Goal: Information Seeking & Learning: Learn about a topic

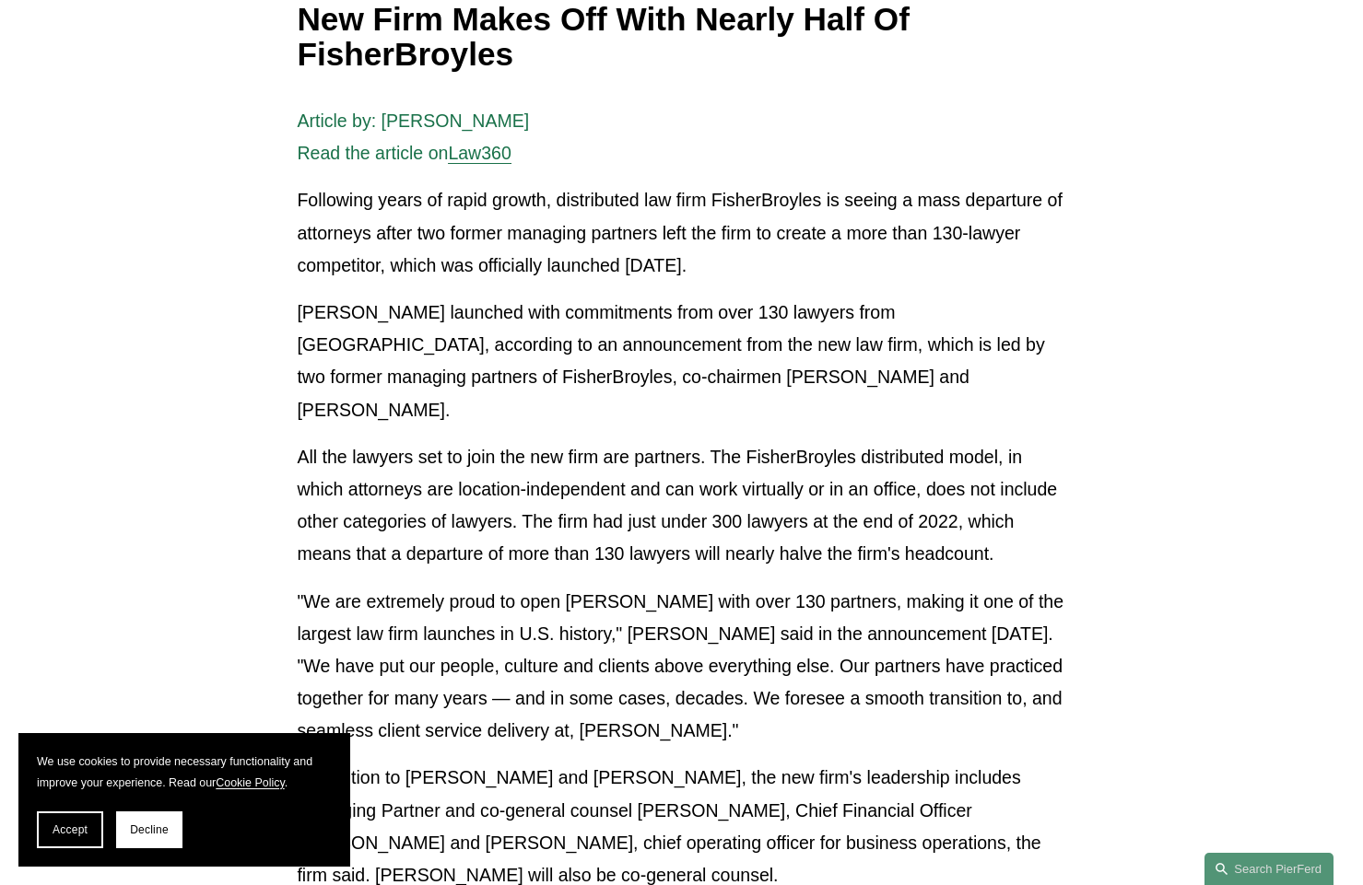
scroll to position [359, 0]
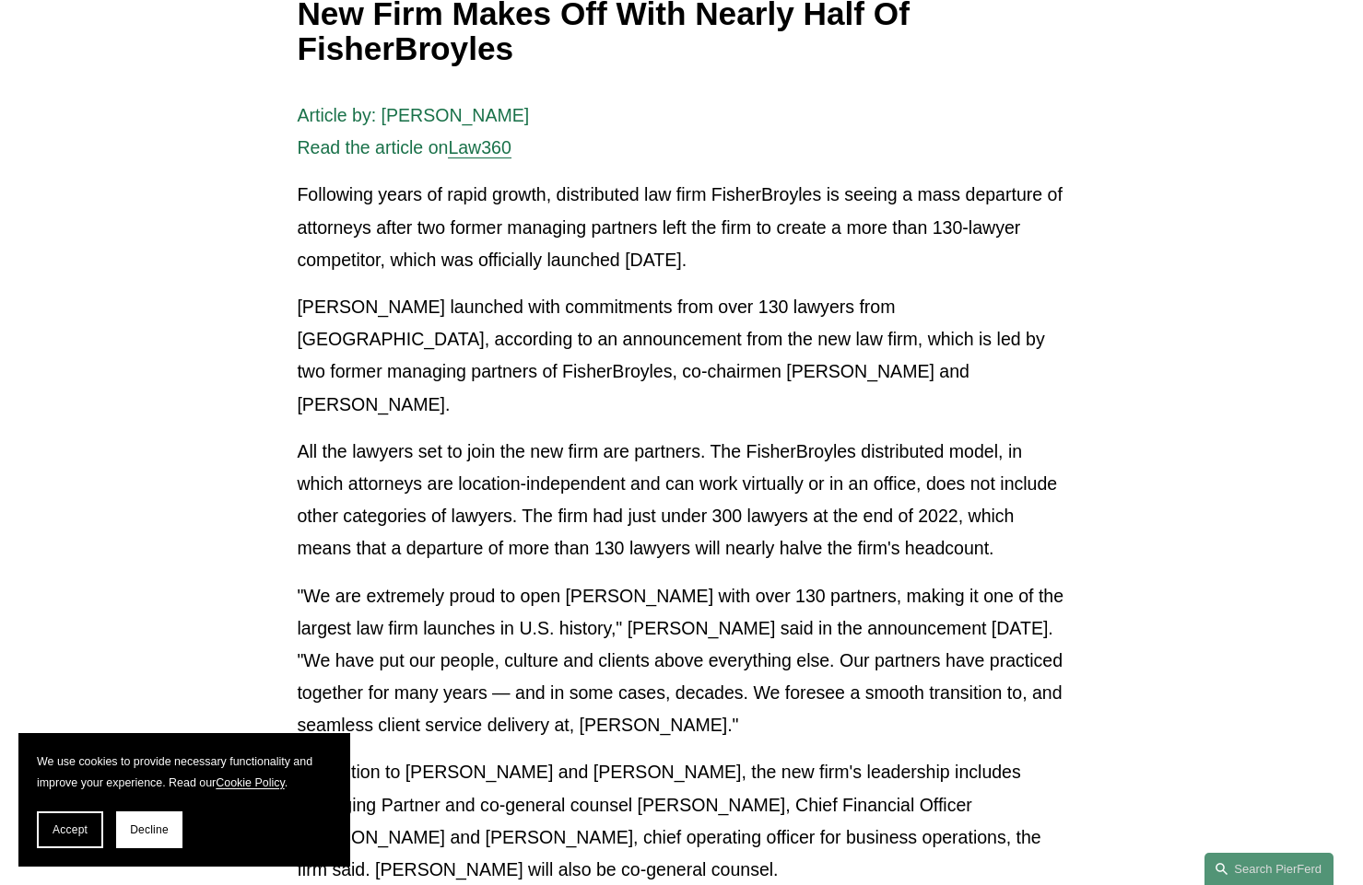
click at [559, 538] on div "Article by: Aebra Coe Read the article on Law360 Following years of rapid growt…" at bounding box center [681, 781] width 768 height 1362
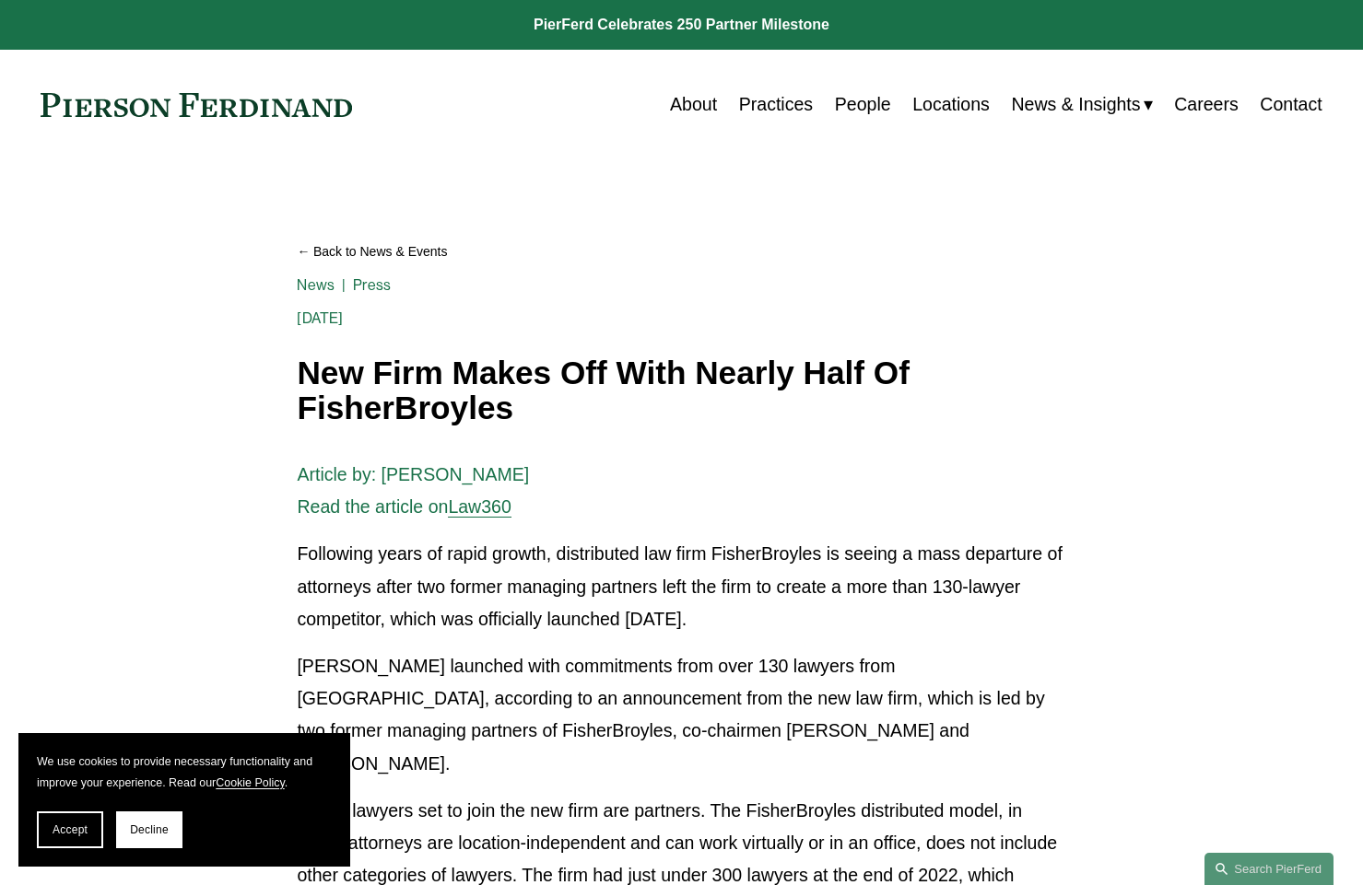
scroll to position [0, 0]
click at [685, 104] on link "About" at bounding box center [693, 105] width 47 height 36
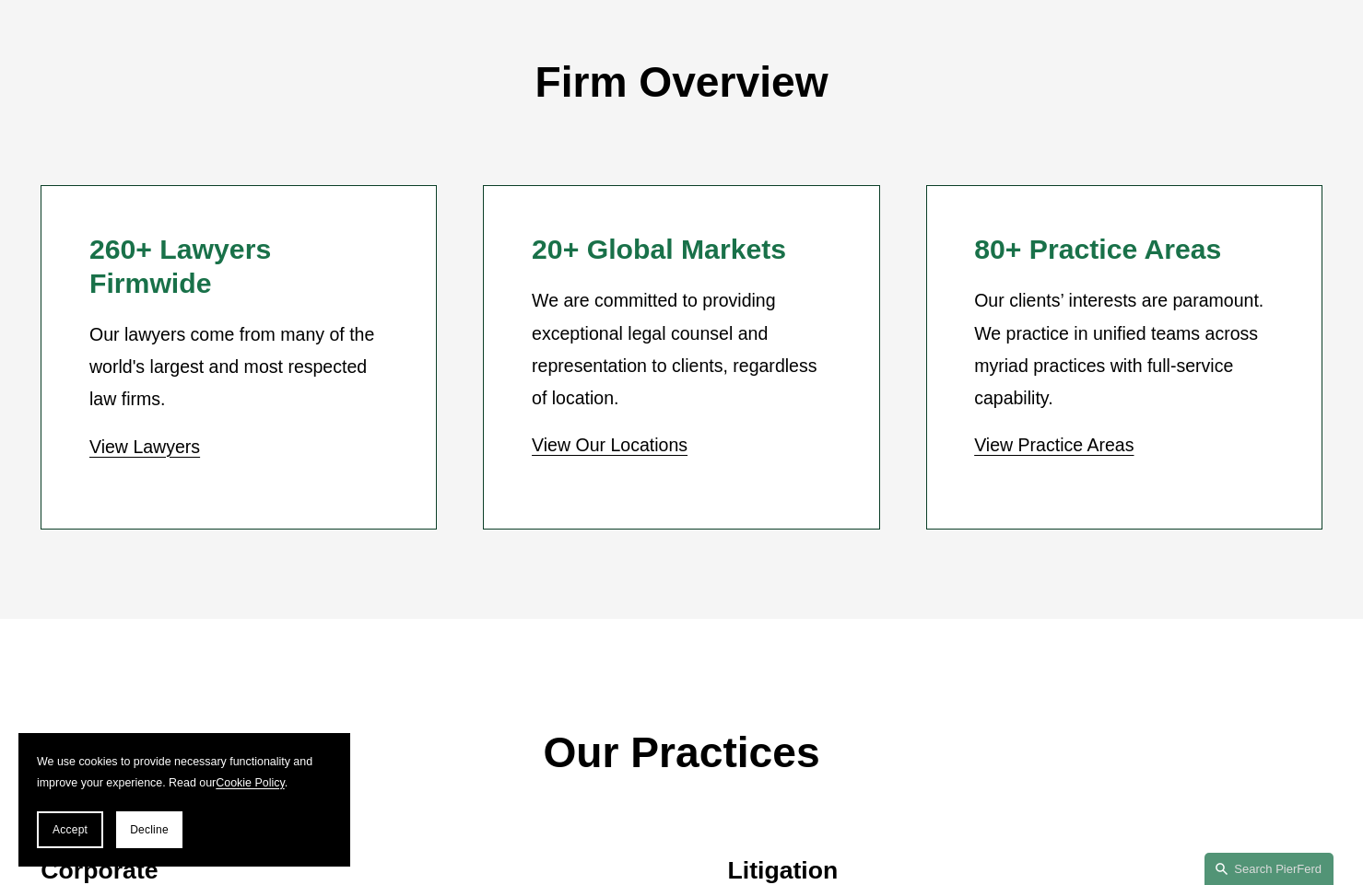
scroll to position [1609, 0]
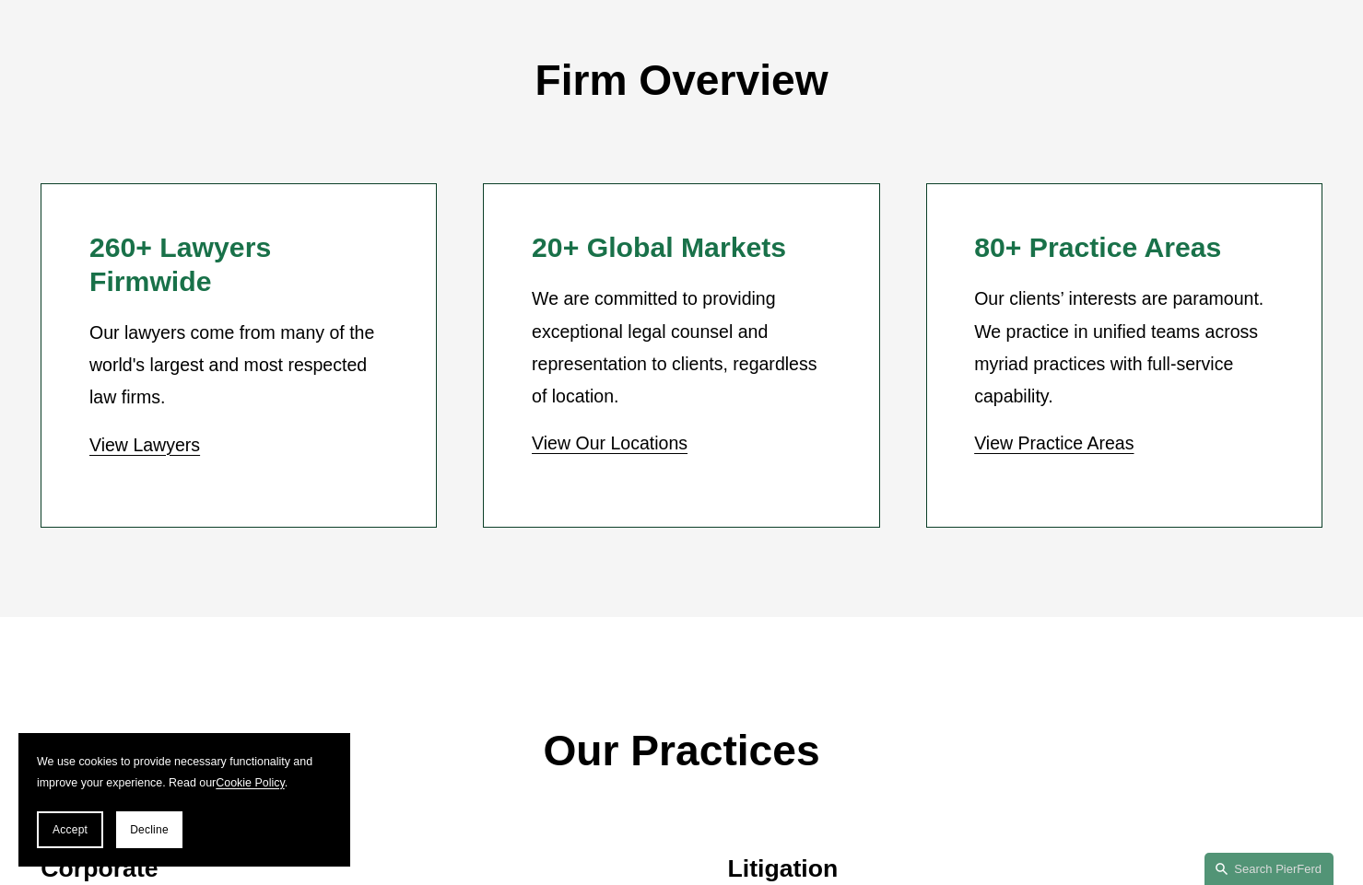
click at [1060, 439] on link "View Practice Areas" at bounding box center [1053, 443] width 159 height 20
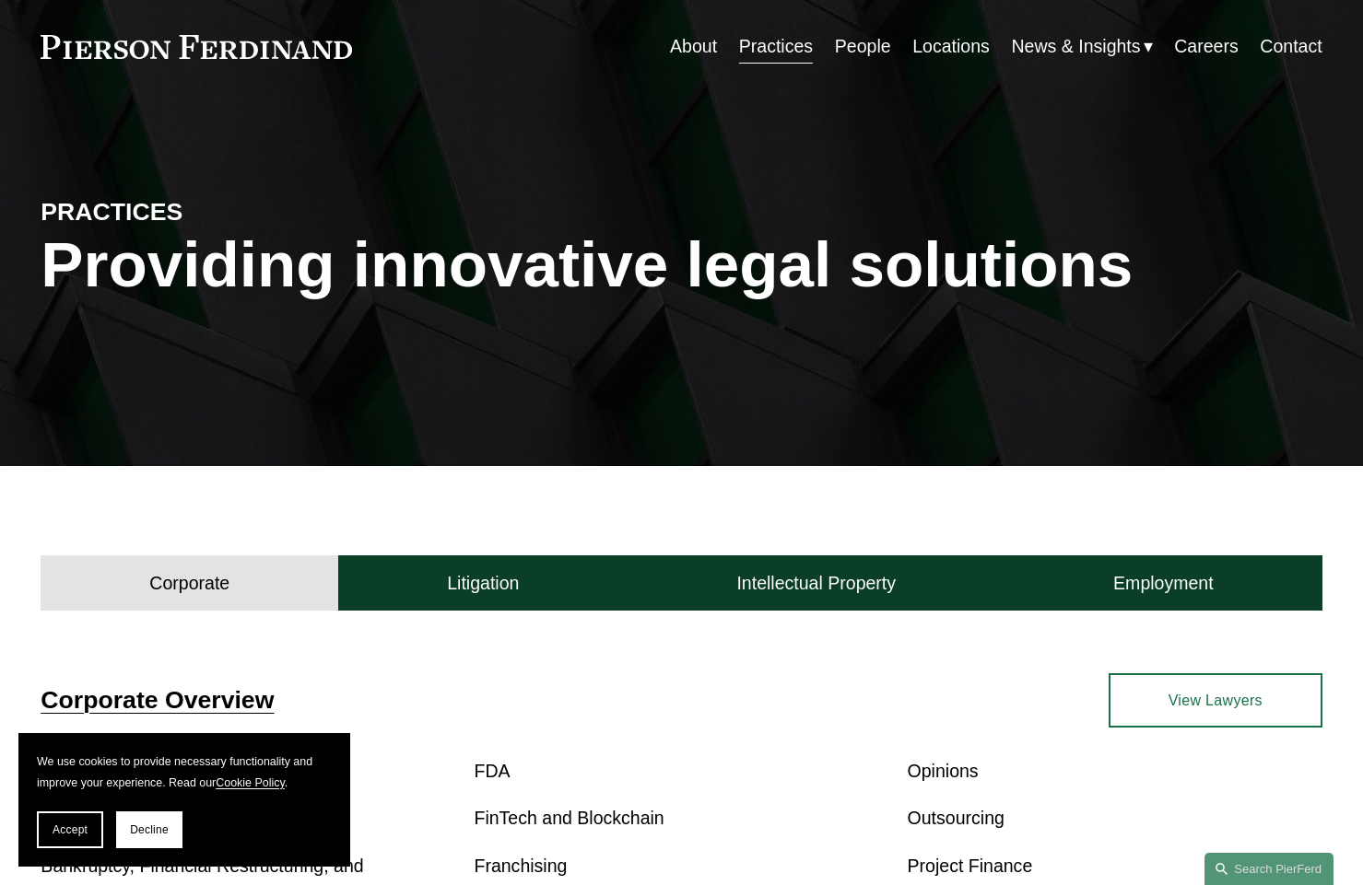
scroll to position [57, 0]
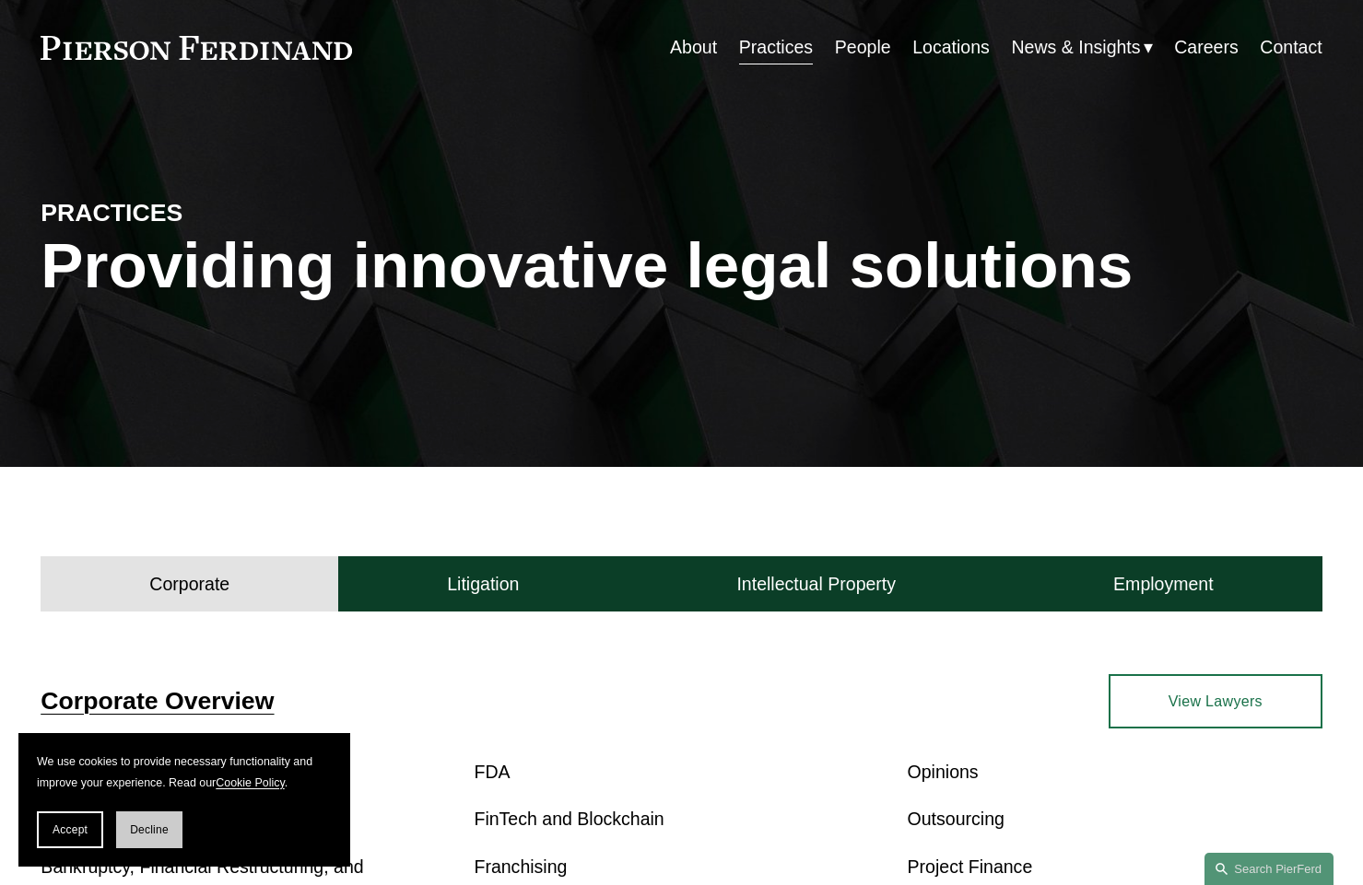
click at [141, 830] on span "Decline" at bounding box center [149, 830] width 39 height 13
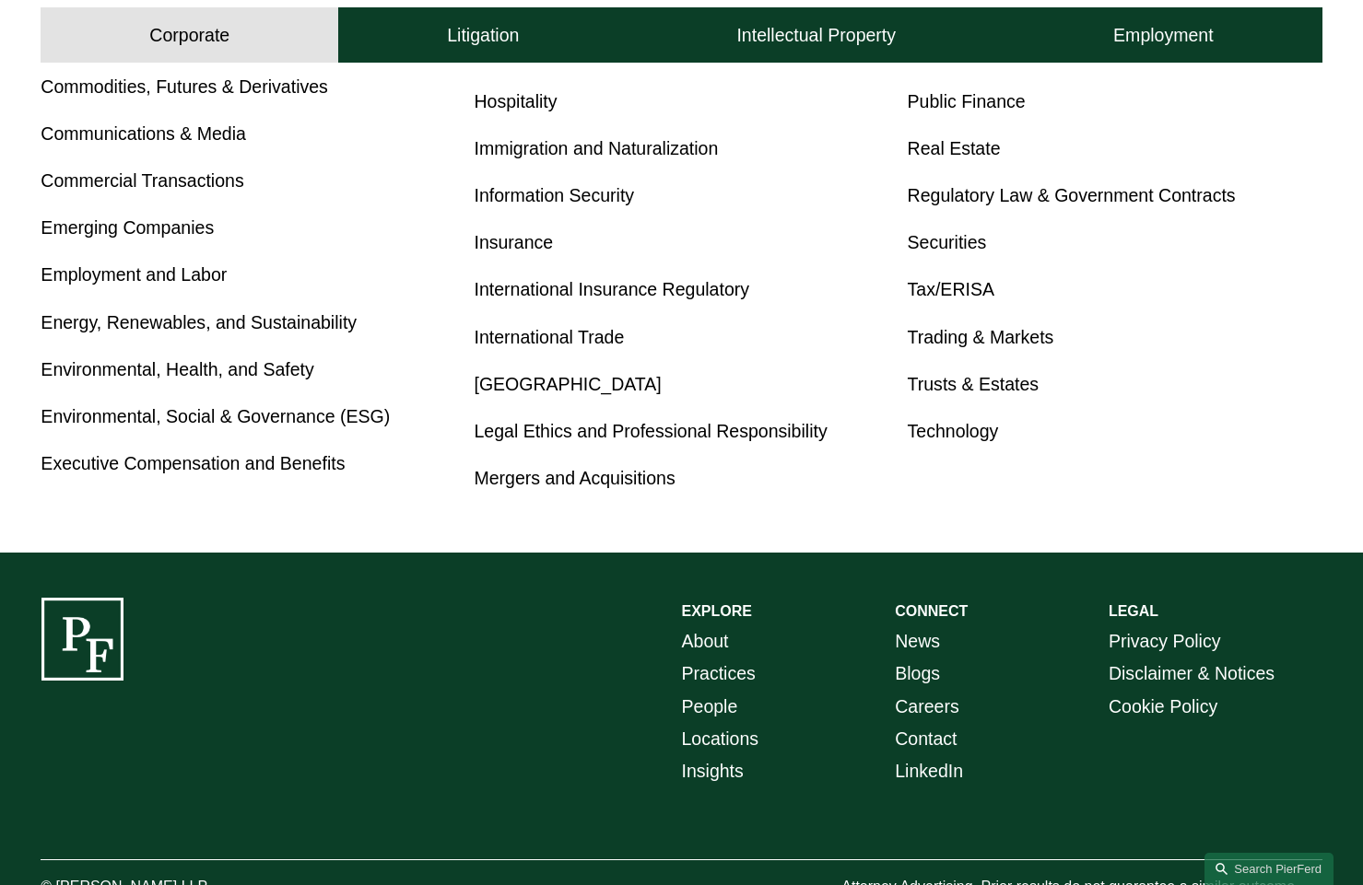
scroll to position [1064, 0]
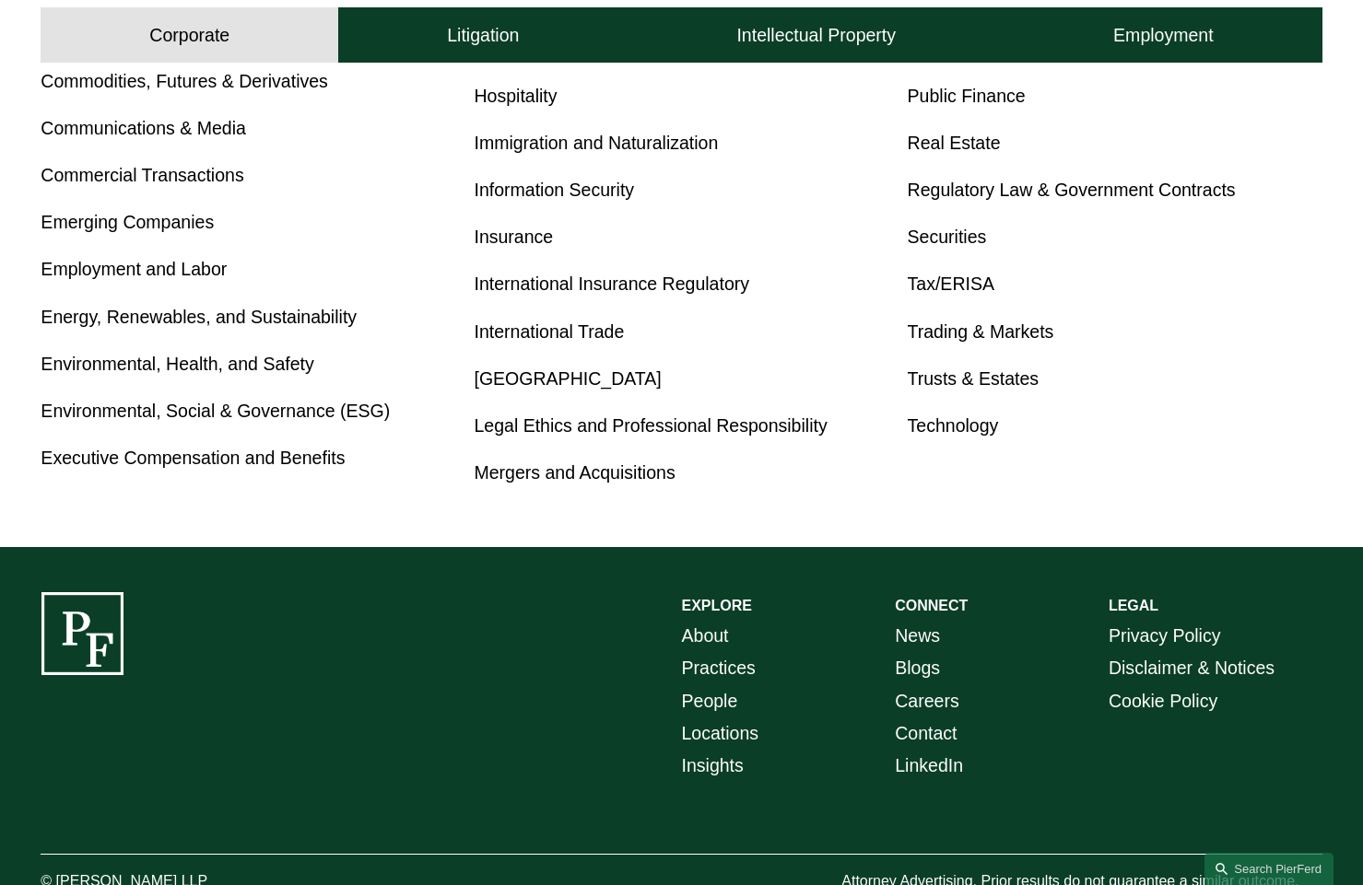
click at [732, 735] on link "Locations" at bounding box center [720, 734] width 77 height 32
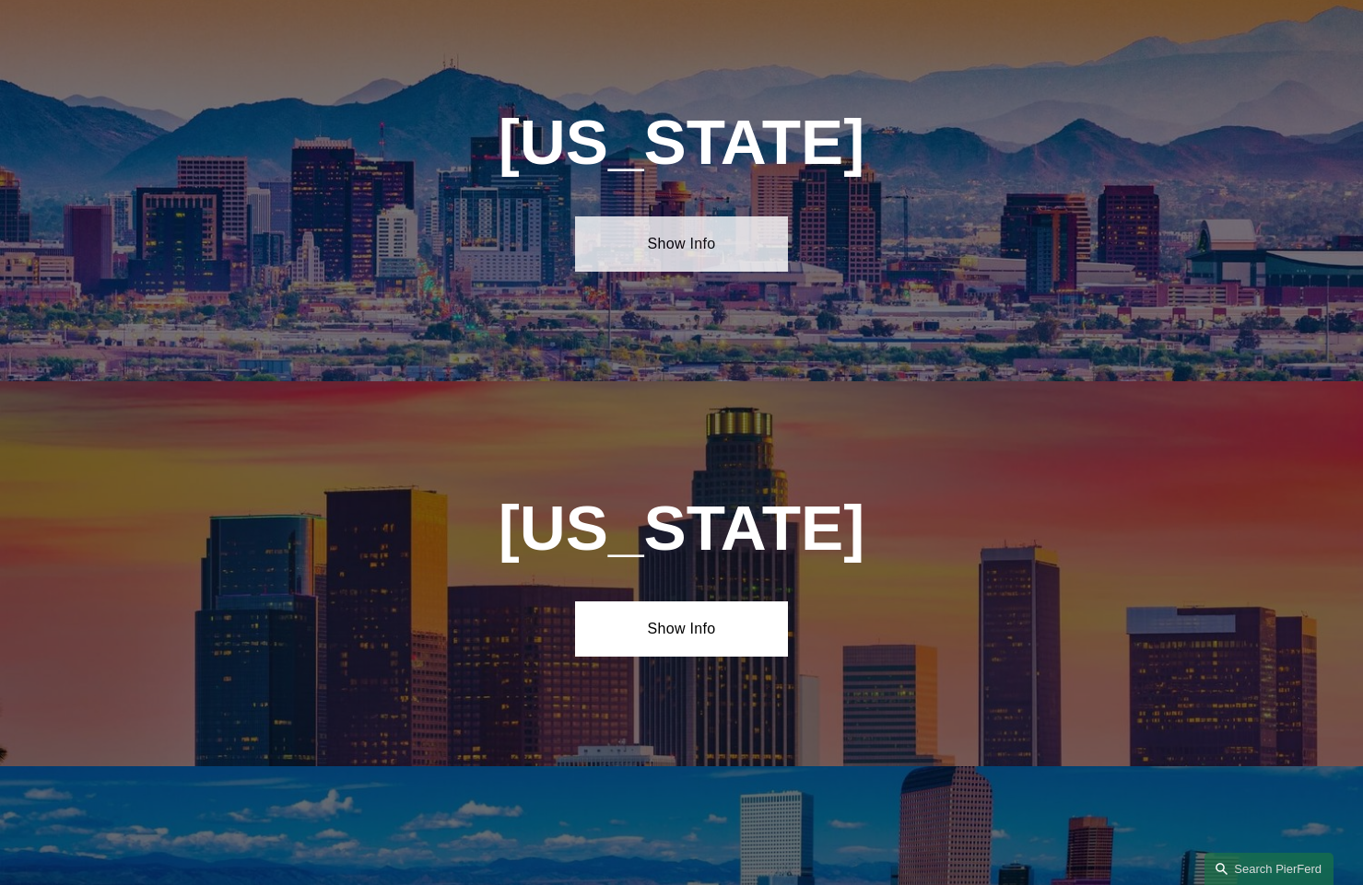
scroll to position [819, 1]
click at [677, 243] on link "Show Info" at bounding box center [682, 244] width 214 height 55
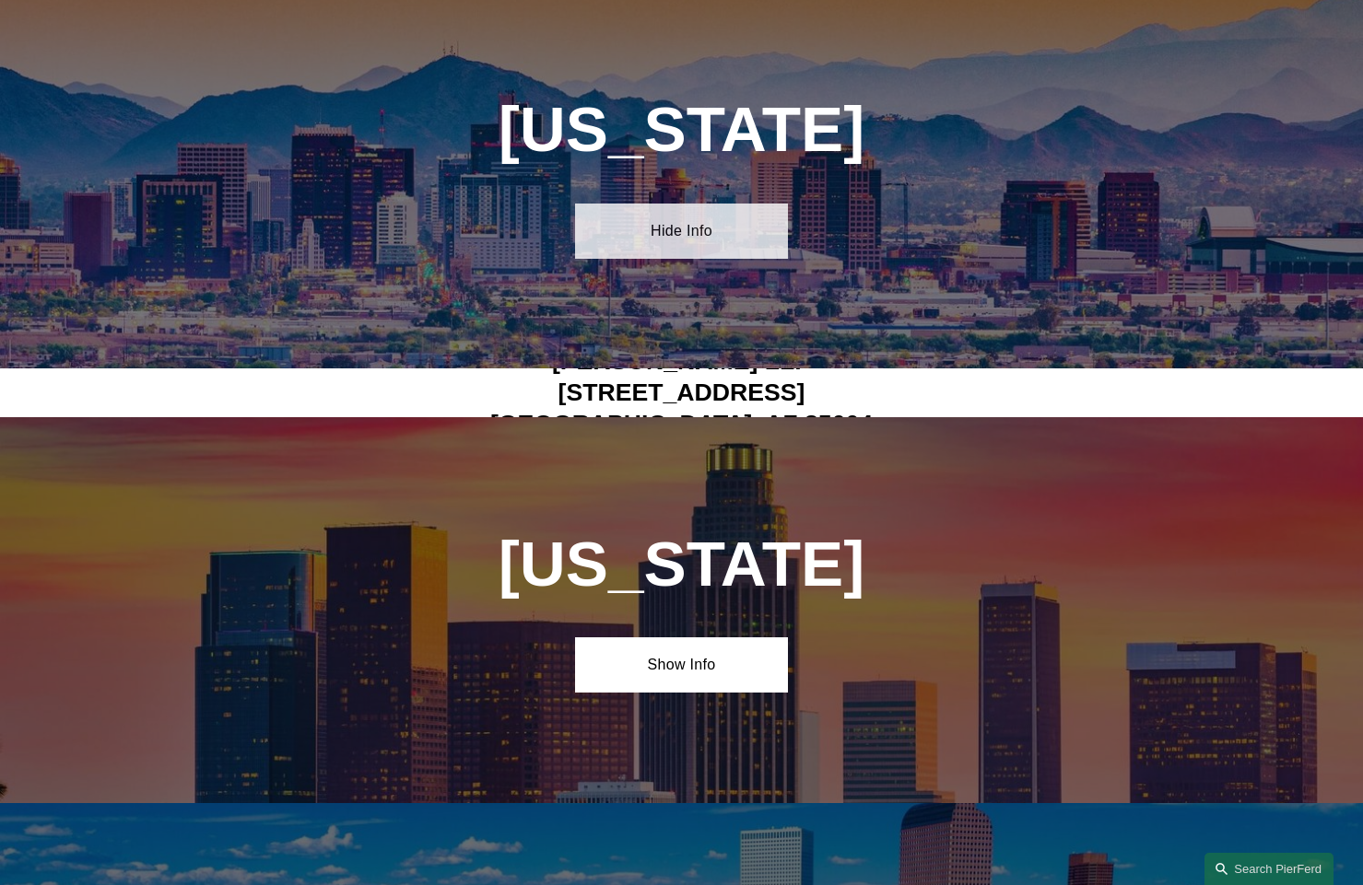
scroll to position [870, 0]
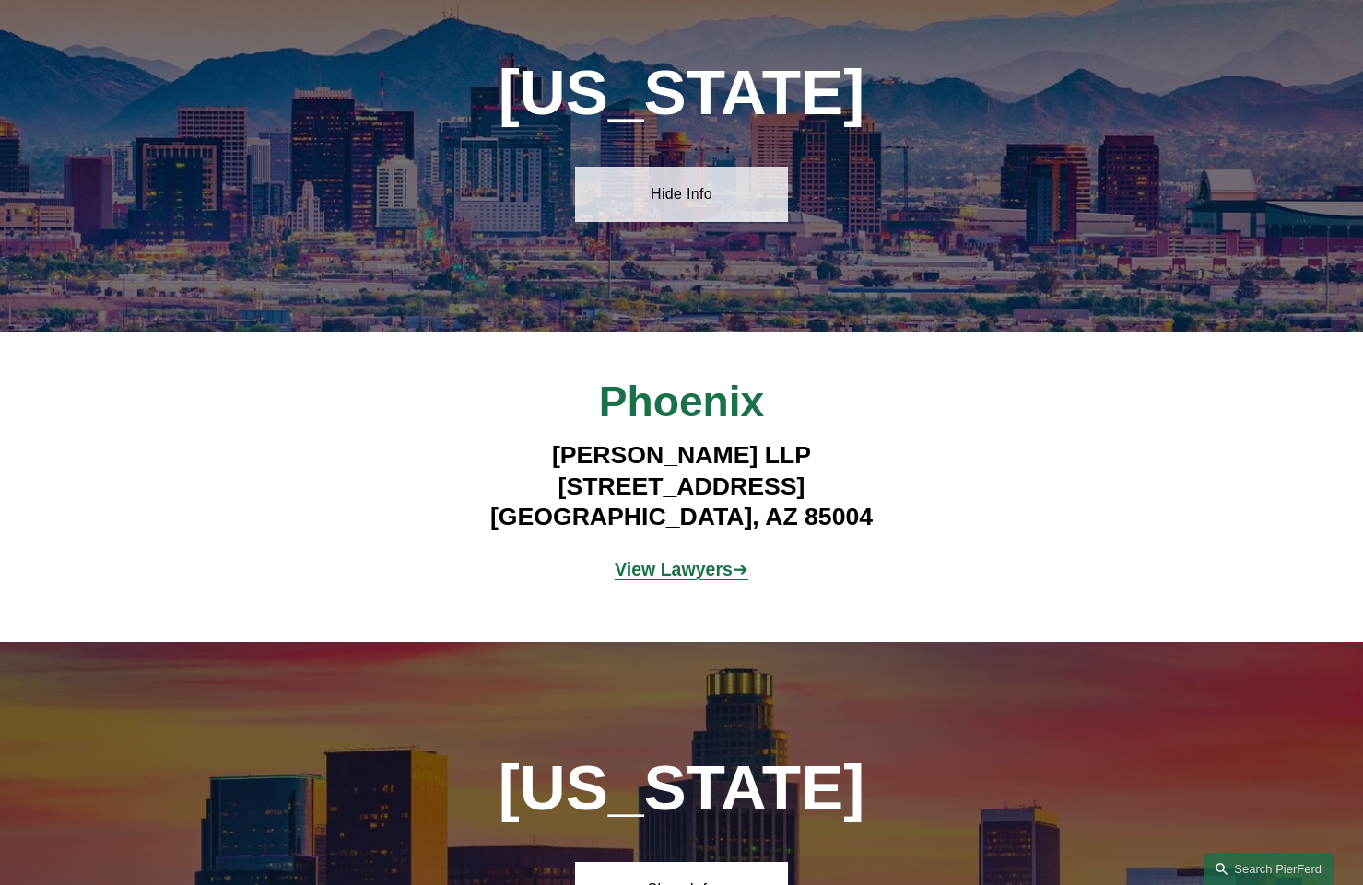
click at [664, 186] on link "Hide Info" at bounding box center [682, 194] width 214 height 55
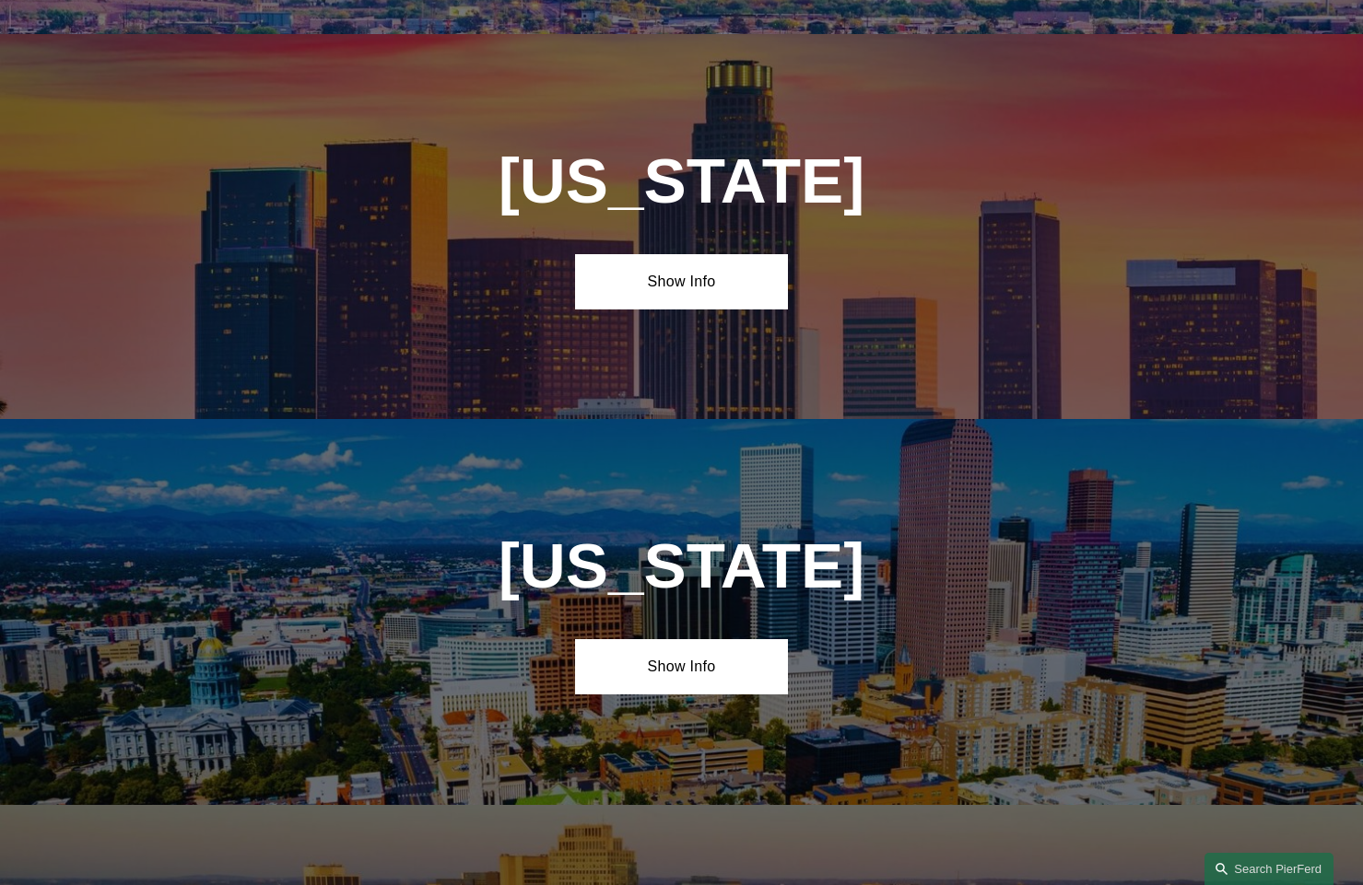
scroll to position [1168, 0]
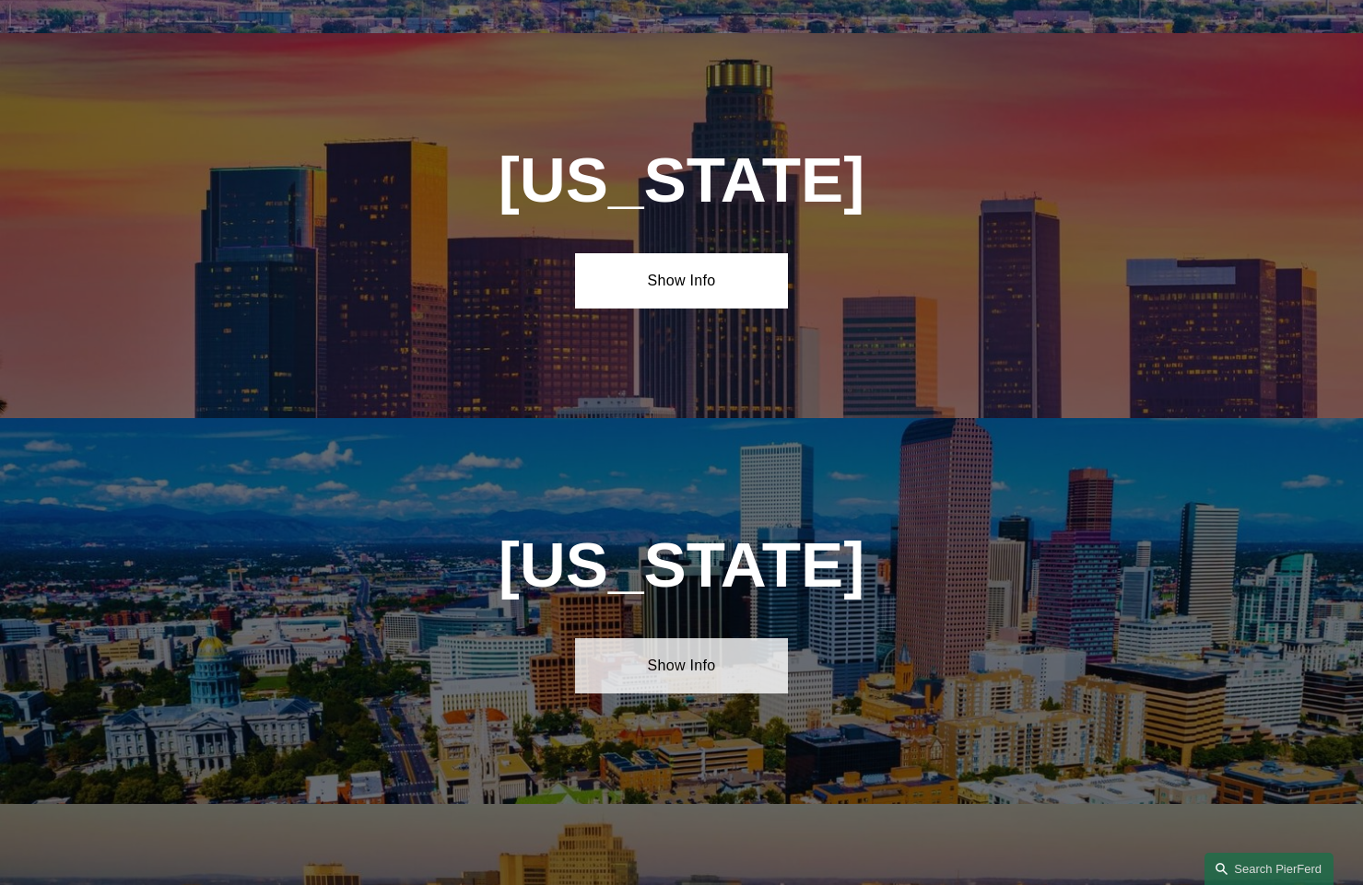
click at [697, 670] on link "Show Info" at bounding box center [682, 665] width 214 height 55
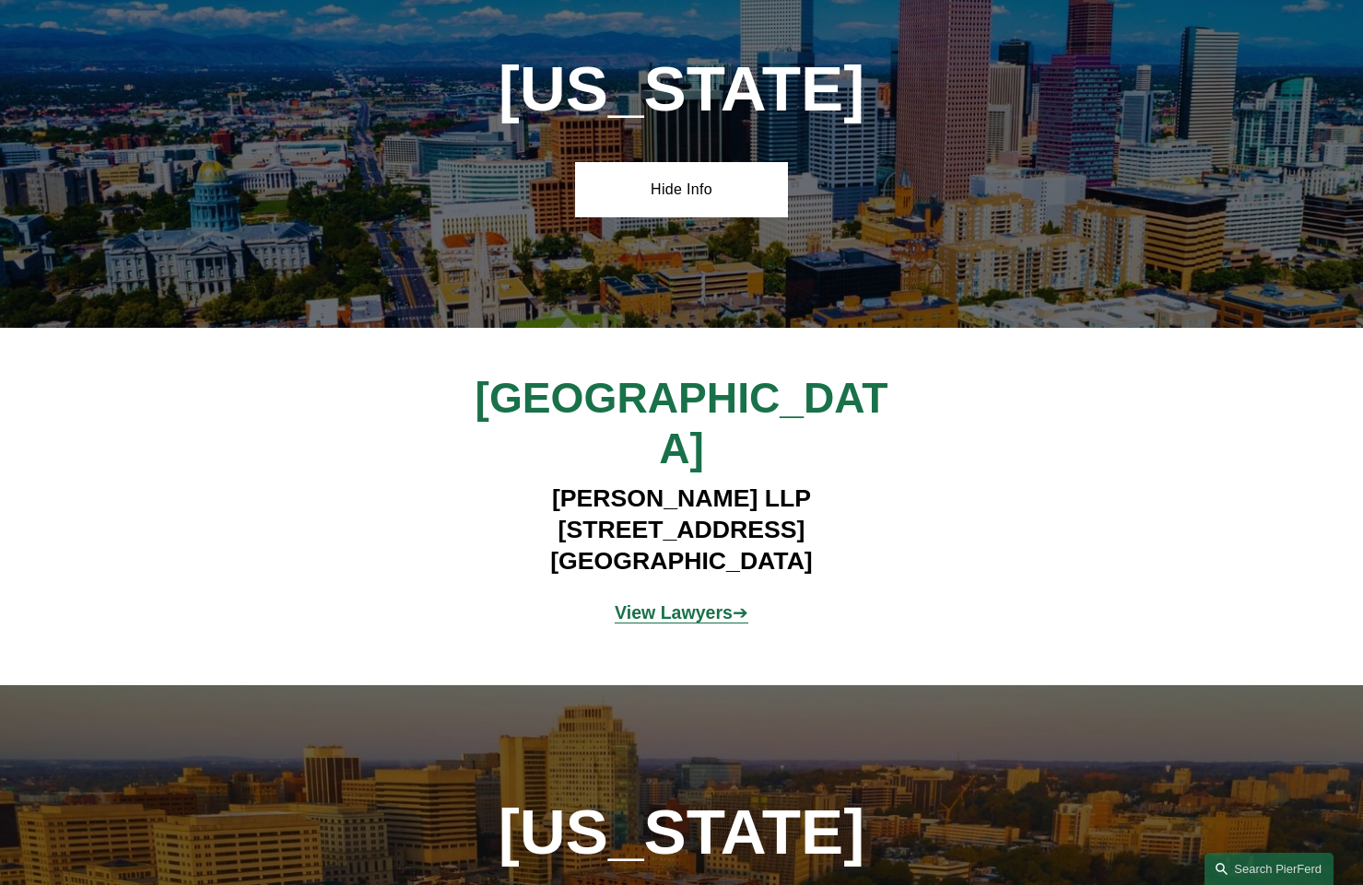
scroll to position [1645, 0]
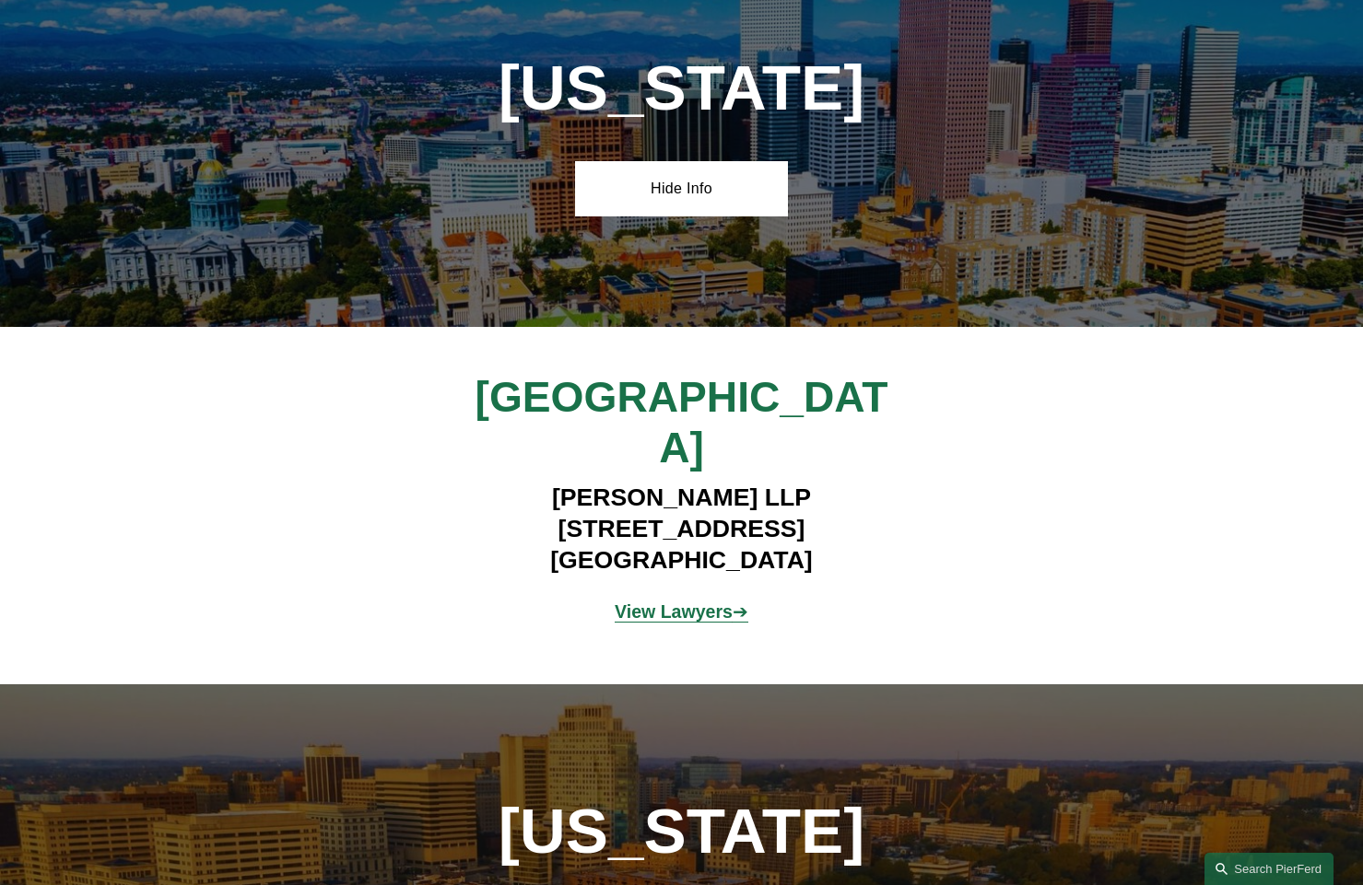
click at [697, 602] on strong "View Lawyers" at bounding box center [674, 612] width 118 height 20
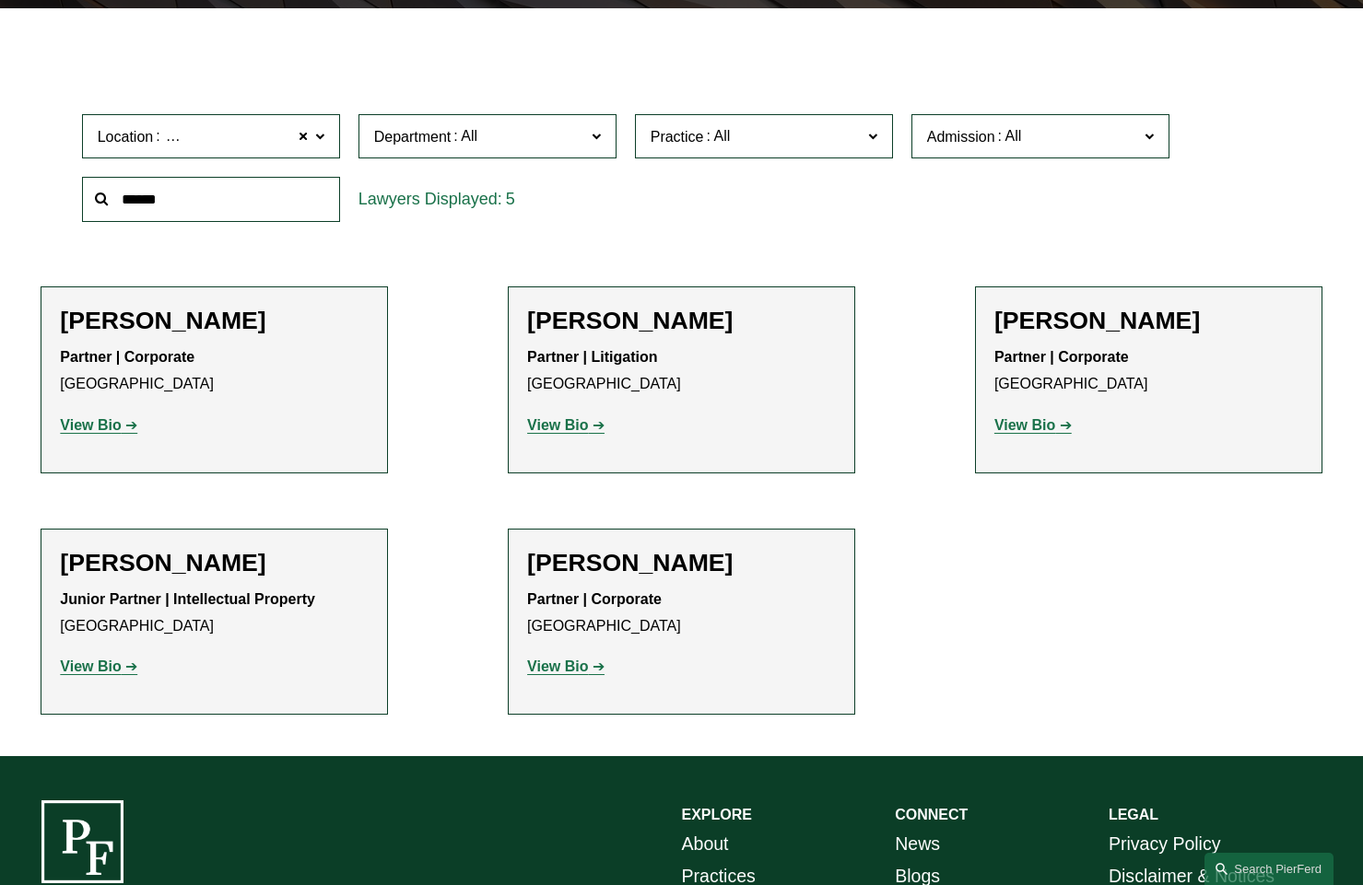
scroll to position [517, 0]
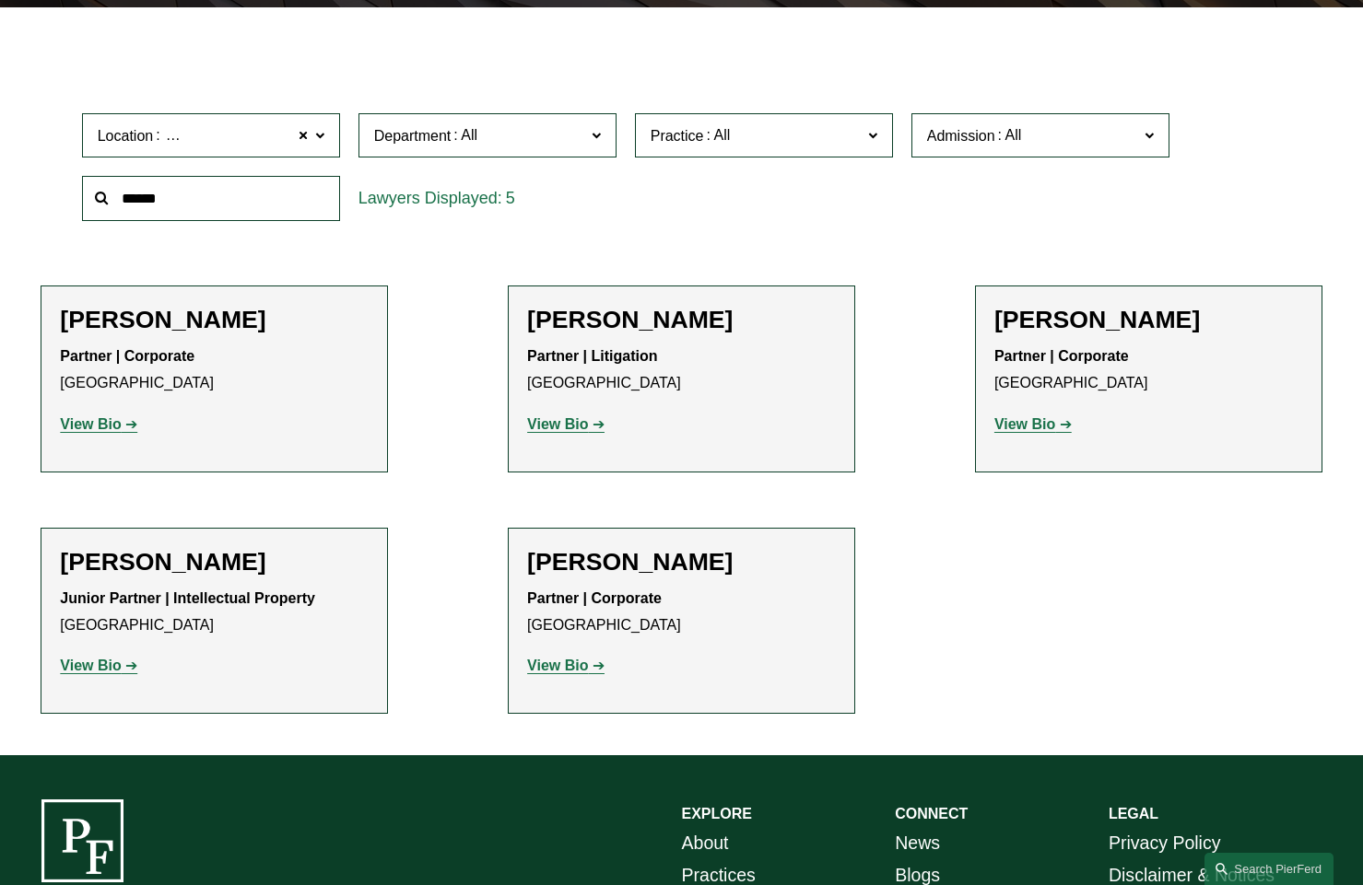
click at [1017, 423] on strong "View Bio" at bounding box center [1024, 424] width 61 height 16
click at [543, 420] on strong "View Bio" at bounding box center [557, 424] width 61 height 16
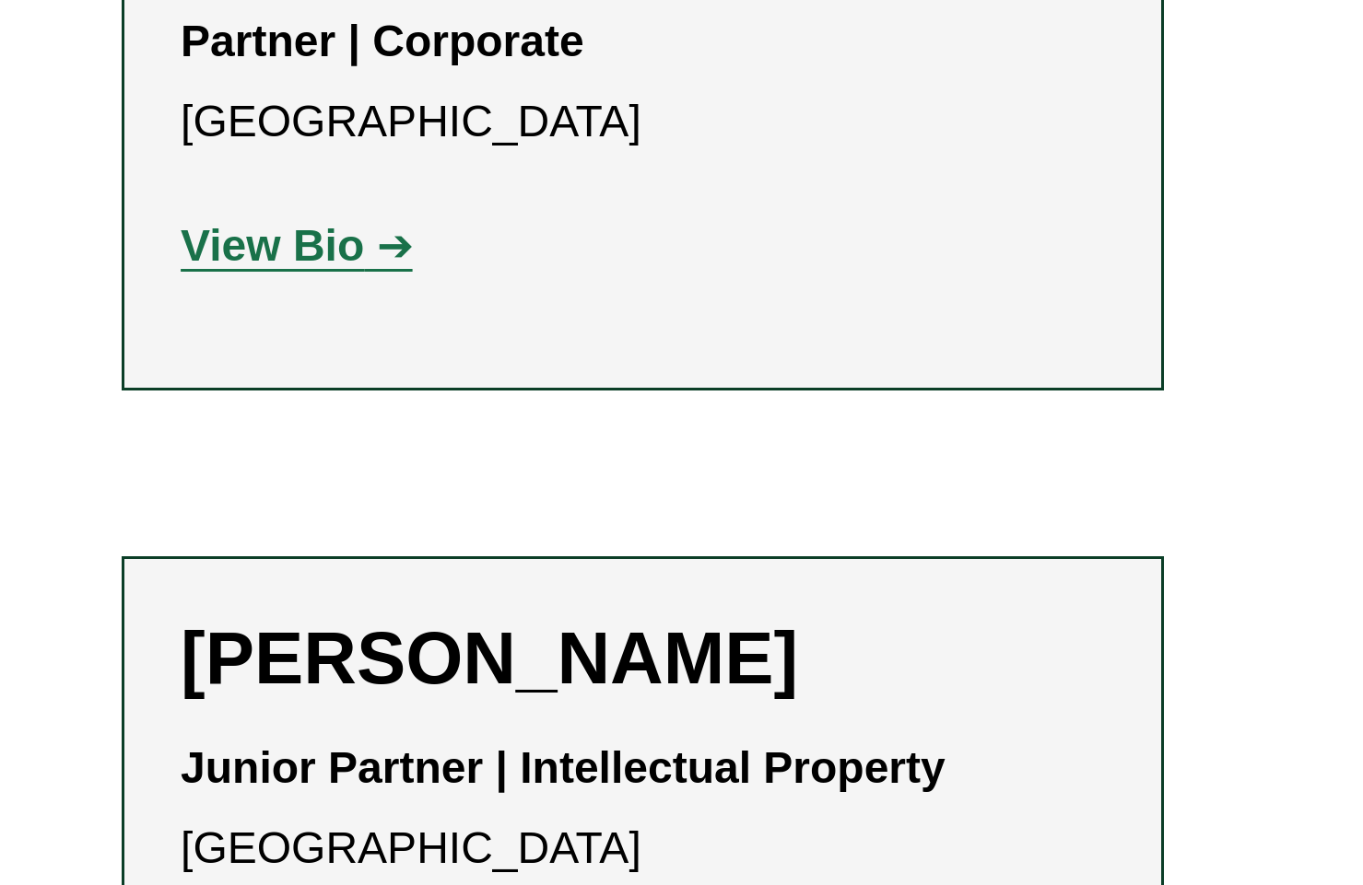
click at [109, 664] on strong "View Bio" at bounding box center [90, 672] width 61 height 16
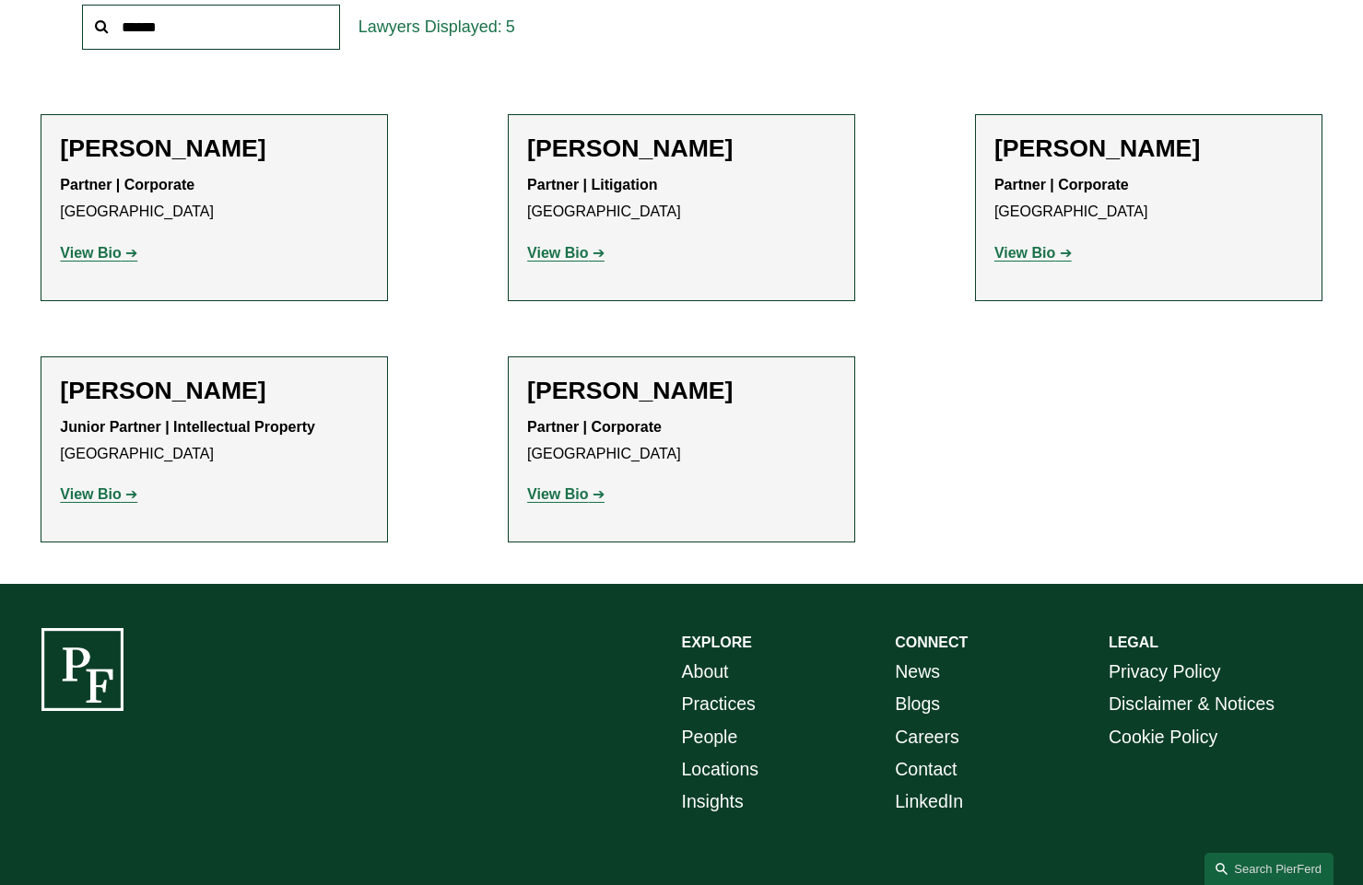
click at [568, 486] on strong "View Bio" at bounding box center [557, 494] width 61 height 16
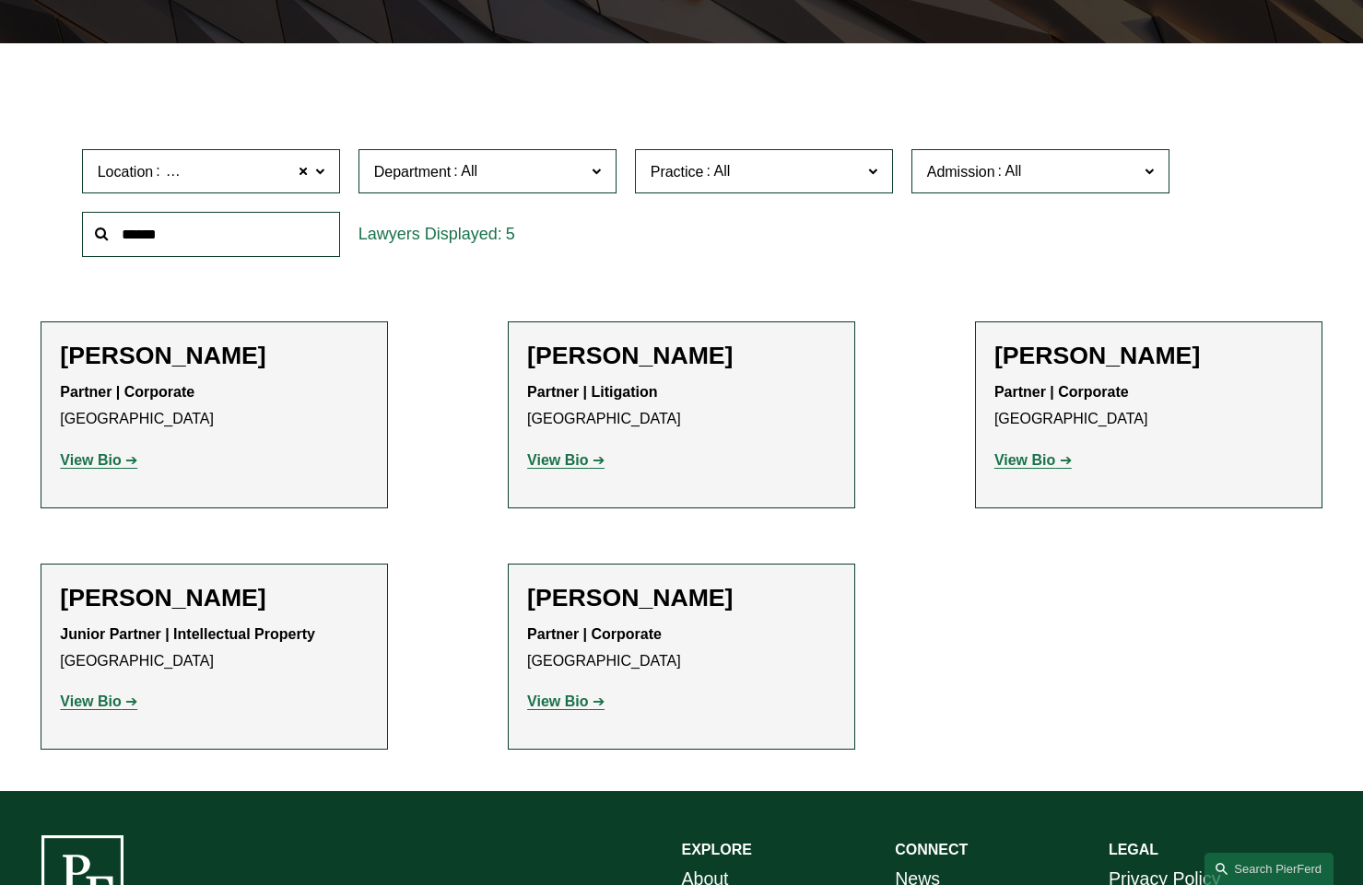
scroll to position [479, 0]
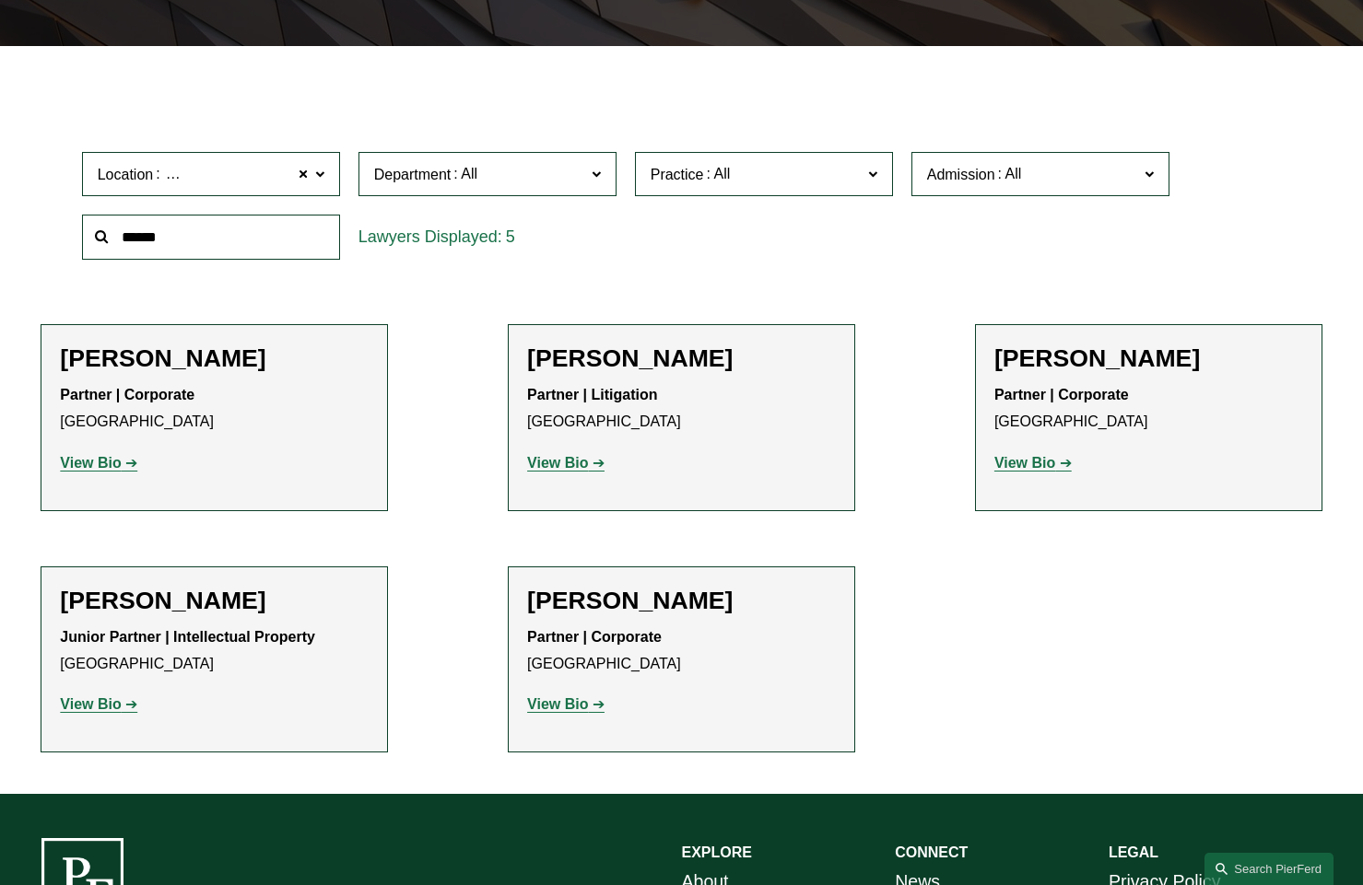
click at [594, 173] on span at bounding box center [595, 173] width 9 height 24
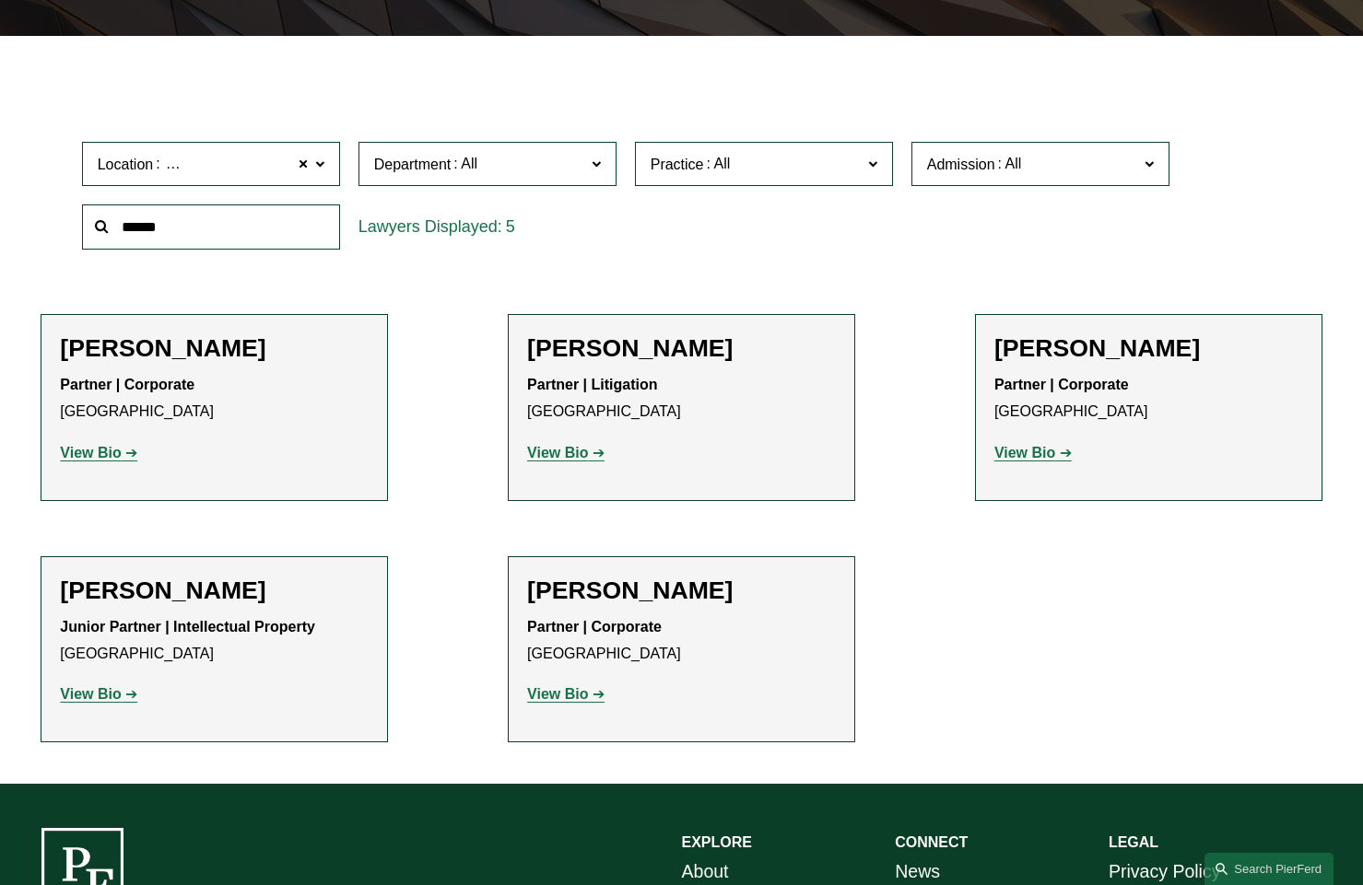
scroll to position [485, 0]
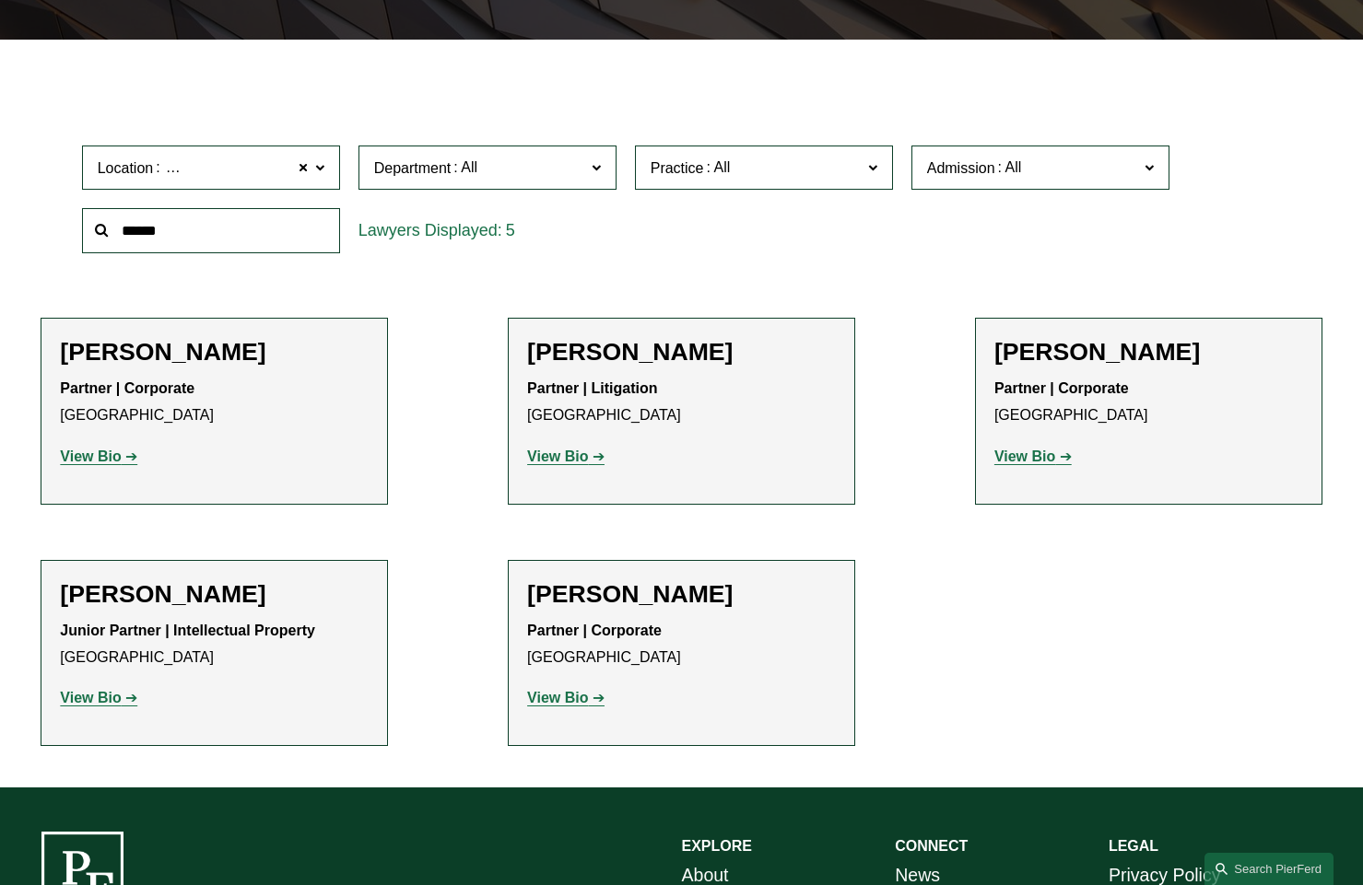
click at [627, 208] on div "Location Denver Denver All Atlanta Austin Boston Charlotte Chicago Cincinnati C…" at bounding box center [682, 199] width 1218 height 126
click at [872, 168] on span at bounding box center [871, 167] width 9 height 24
click at [893, 481] on ul "Filter Location Denver Denver All Atlanta Austin Boston Charlotte Chicago Cinci…" at bounding box center [681, 414] width 1363 height 666
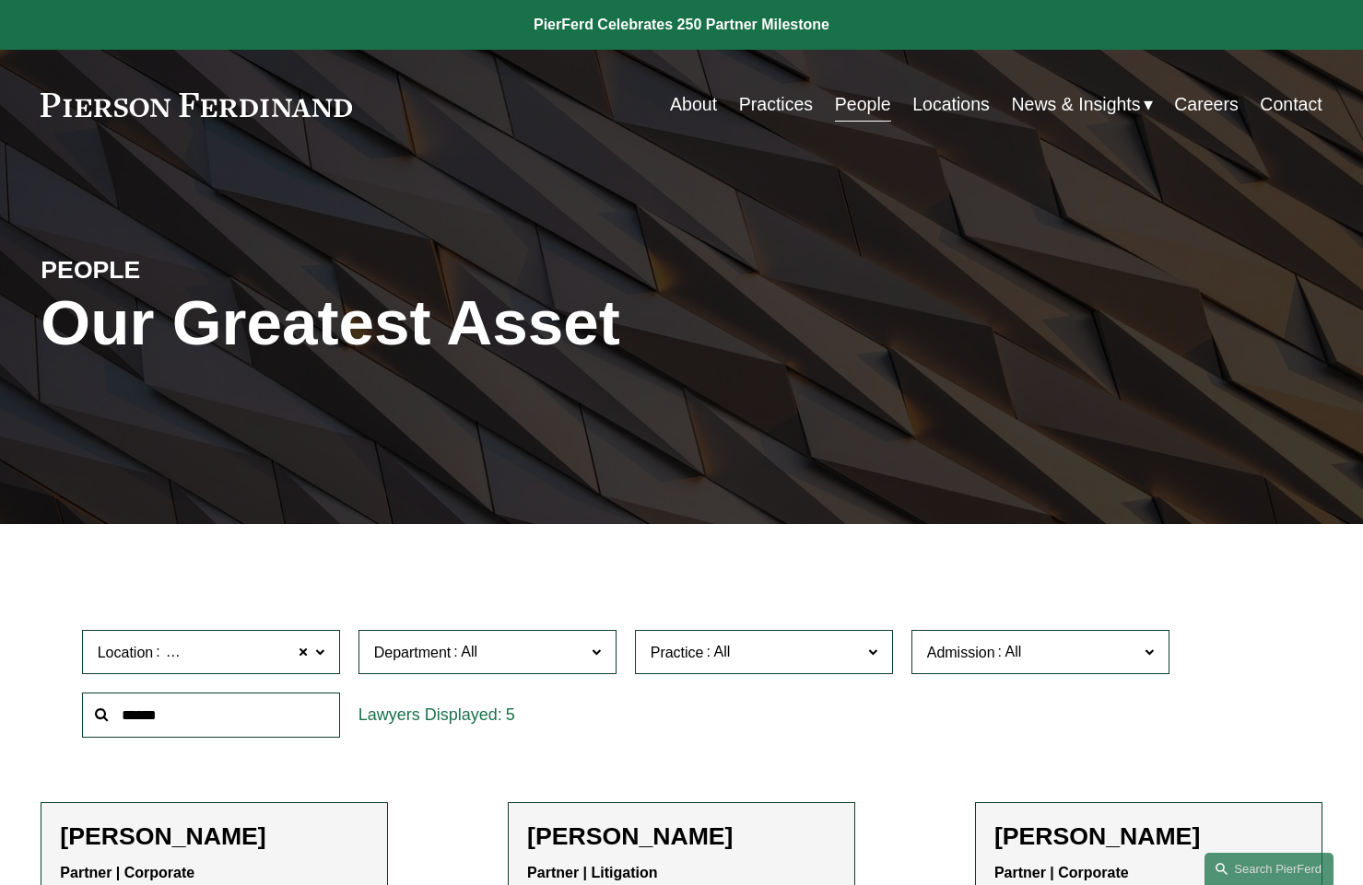
scroll to position [0, 0]
click at [928, 104] on link "Locations" at bounding box center [950, 105] width 77 height 36
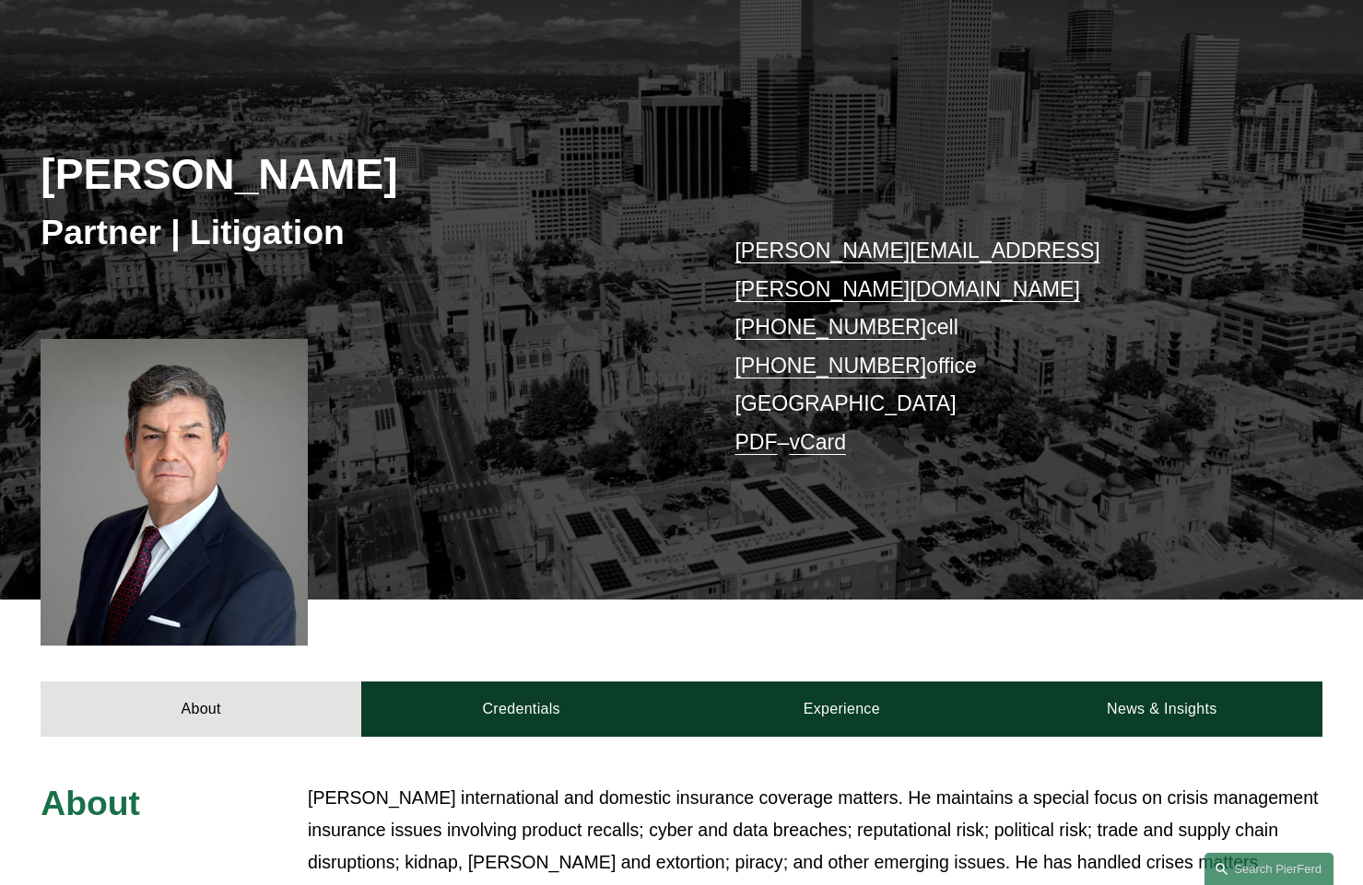
scroll to position [157, 0]
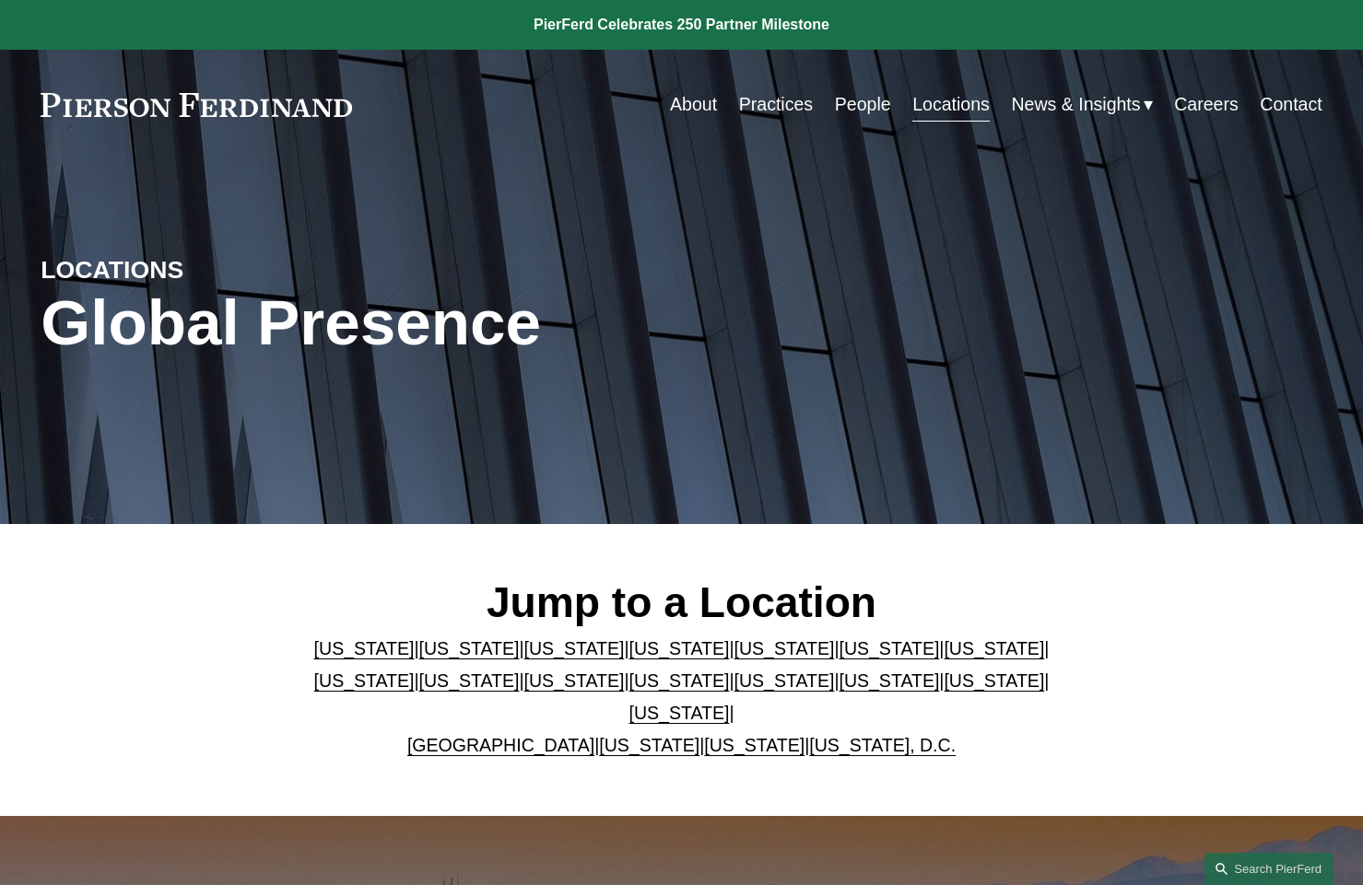
click at [538, 659] on link "[US_STATE]" at bounding box center [574, 648] width 100 height 20
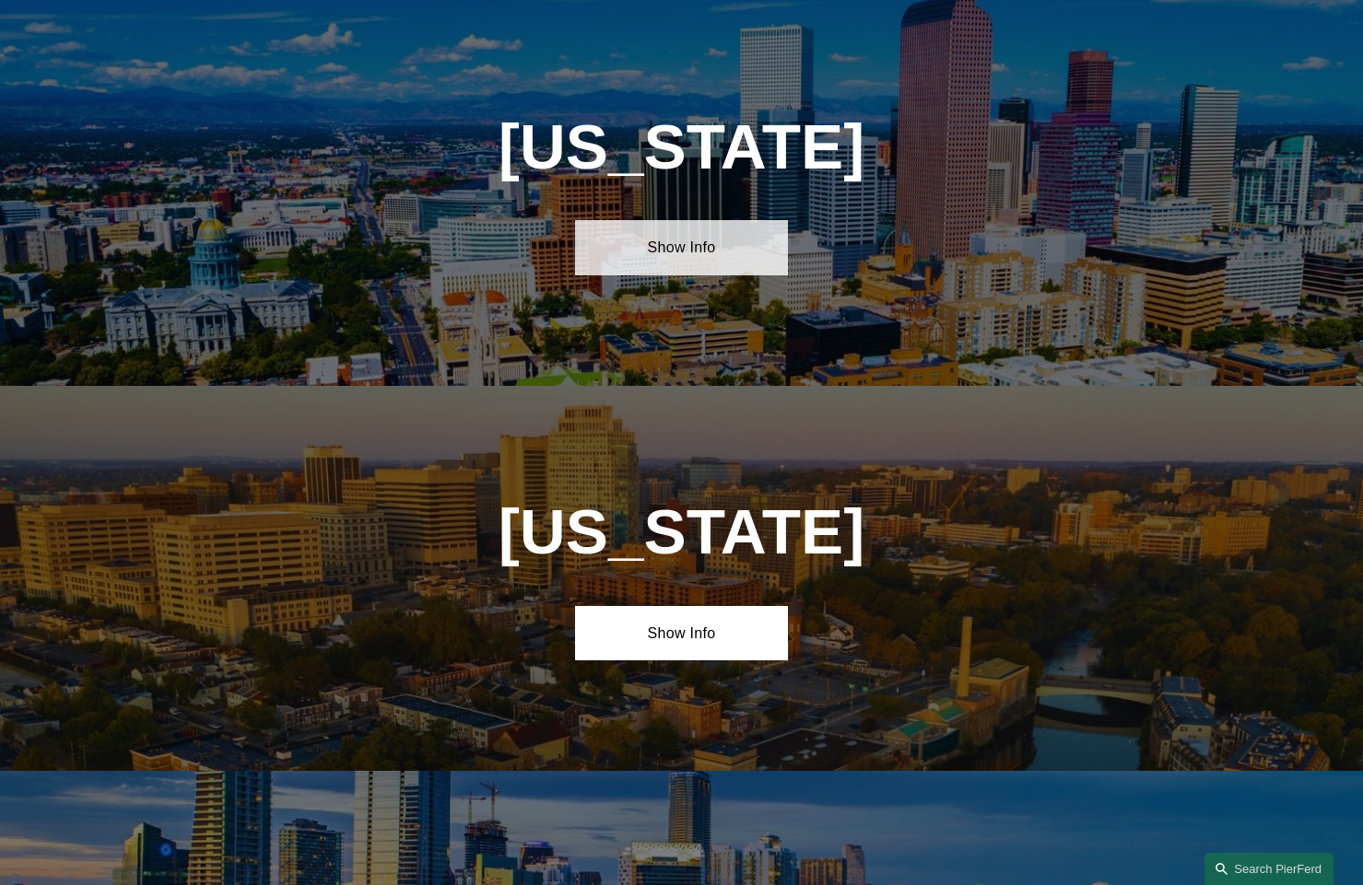
click at [687, 250] on link "Show Info" at bounding box center [682, 247] width 214 height 55
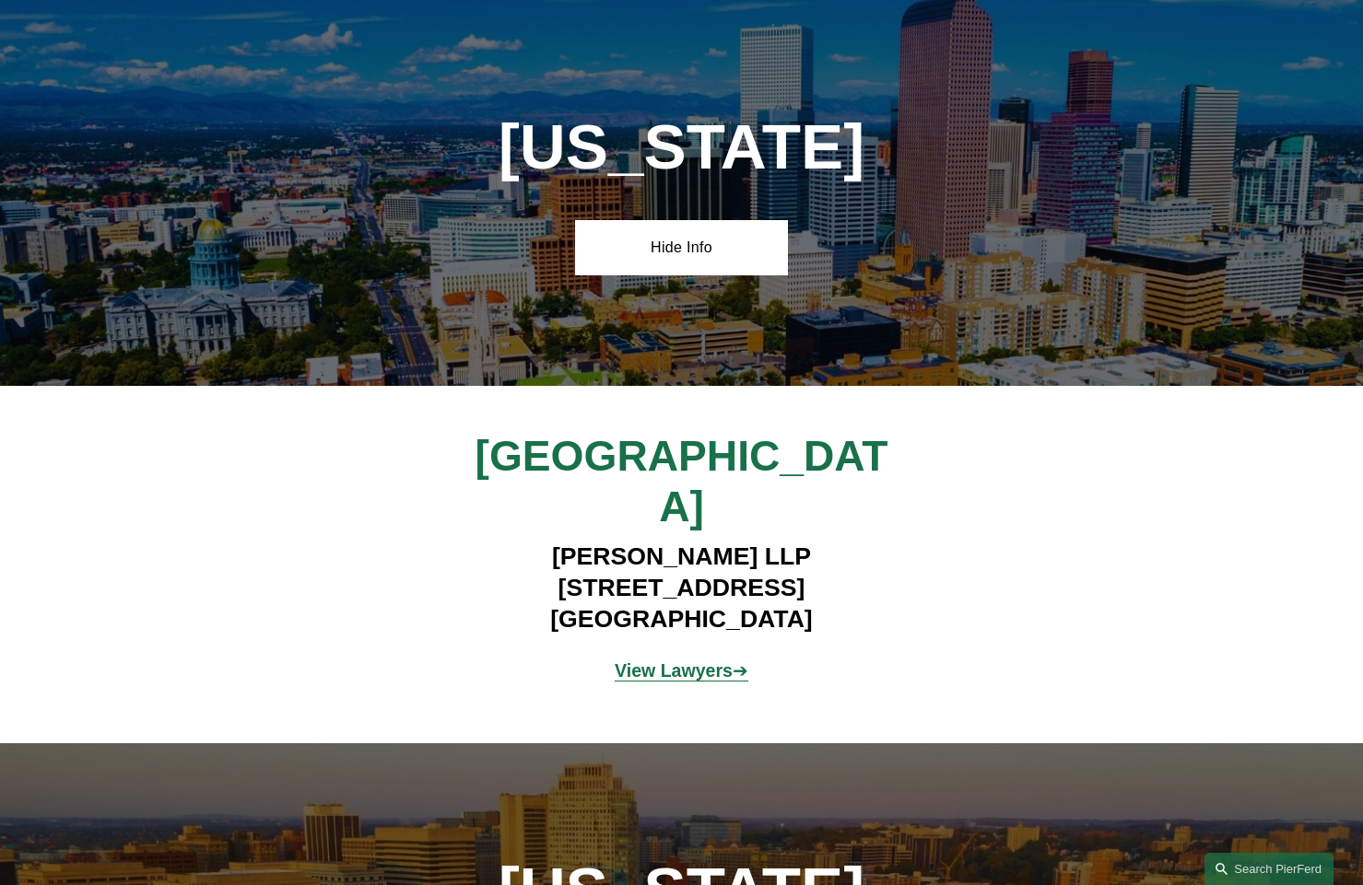
click at [705, 542] on h4 "[PERSON_NAME] LLP [STREET_ADDRESS]" at bounding box center [681, 588] width 533 height 93
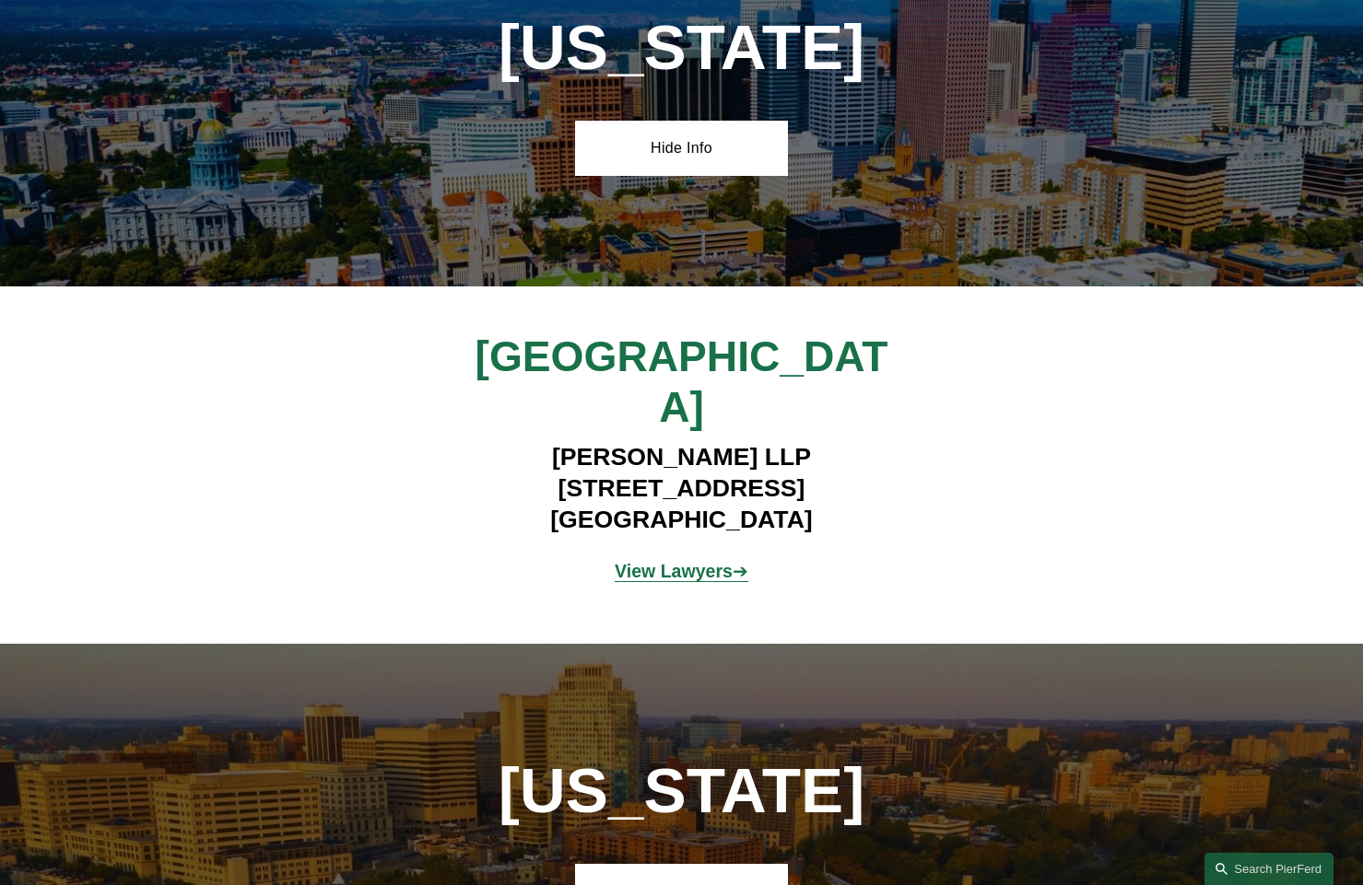
scroll to position [1675, 0]
